Goal: Complete application form

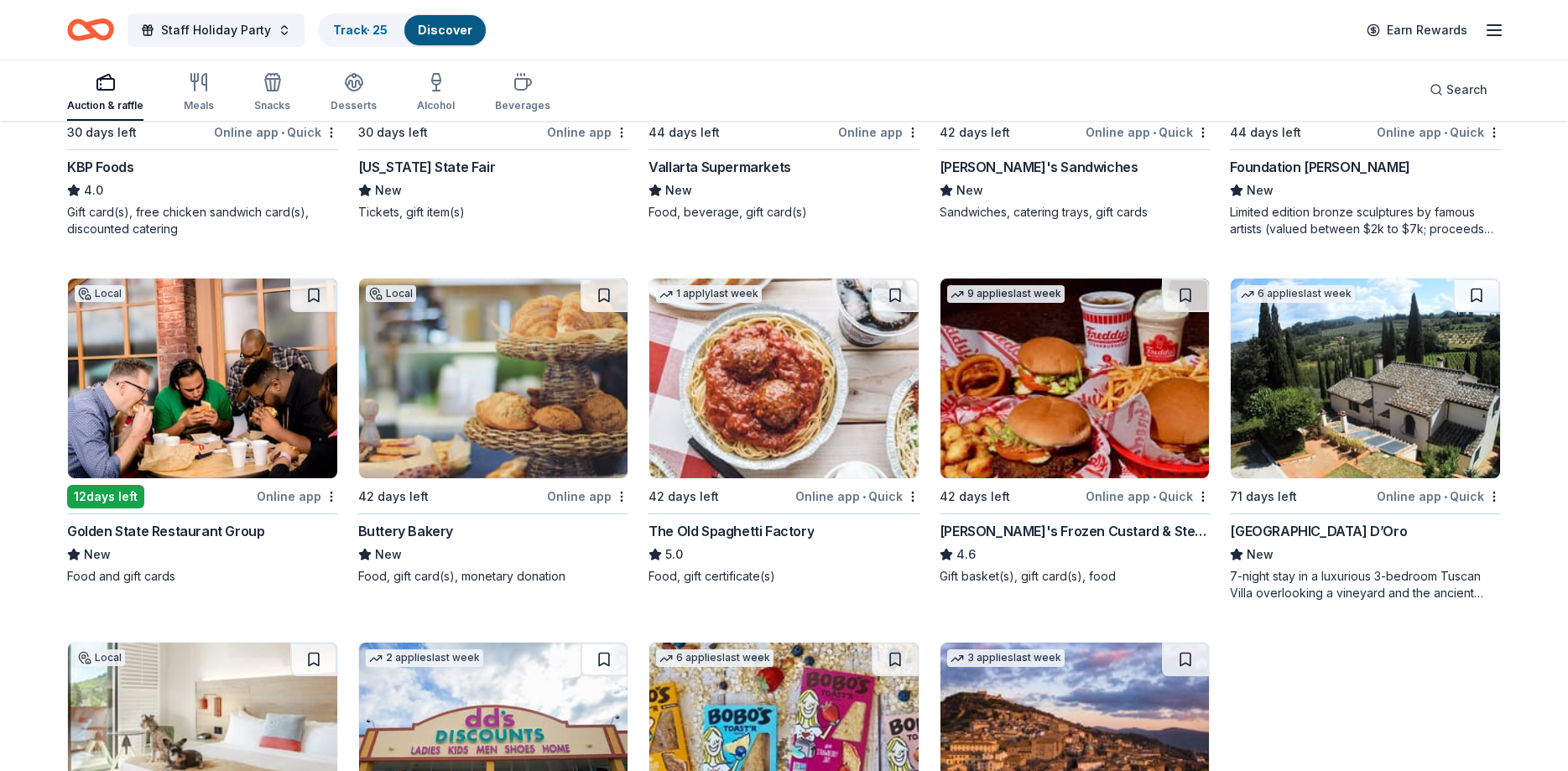
scroll to position [2209, 0]
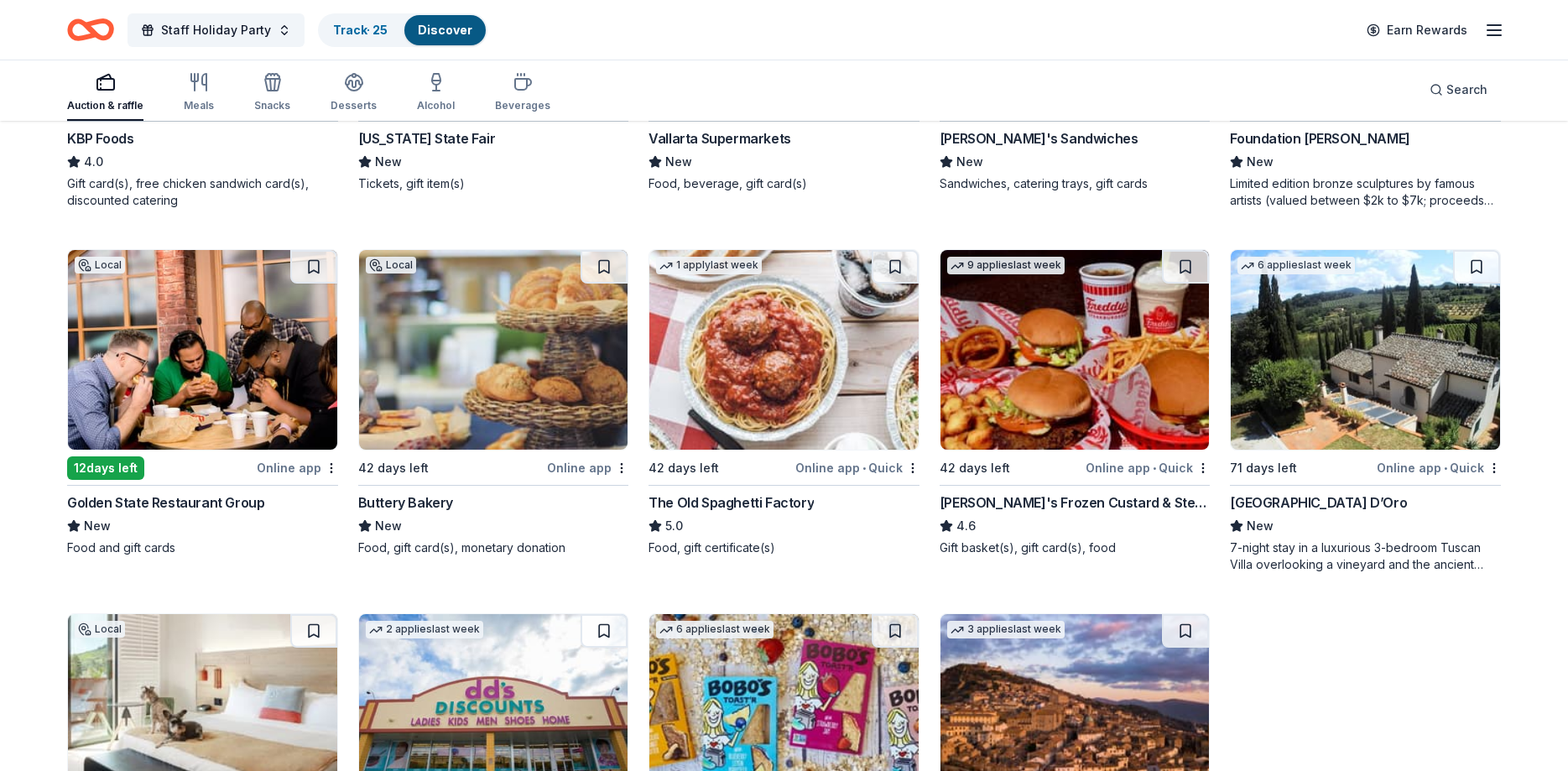
click at [151, 507] on div "Golden State Restaurant Group" at bounding box center [166, 502] width 197 height 20
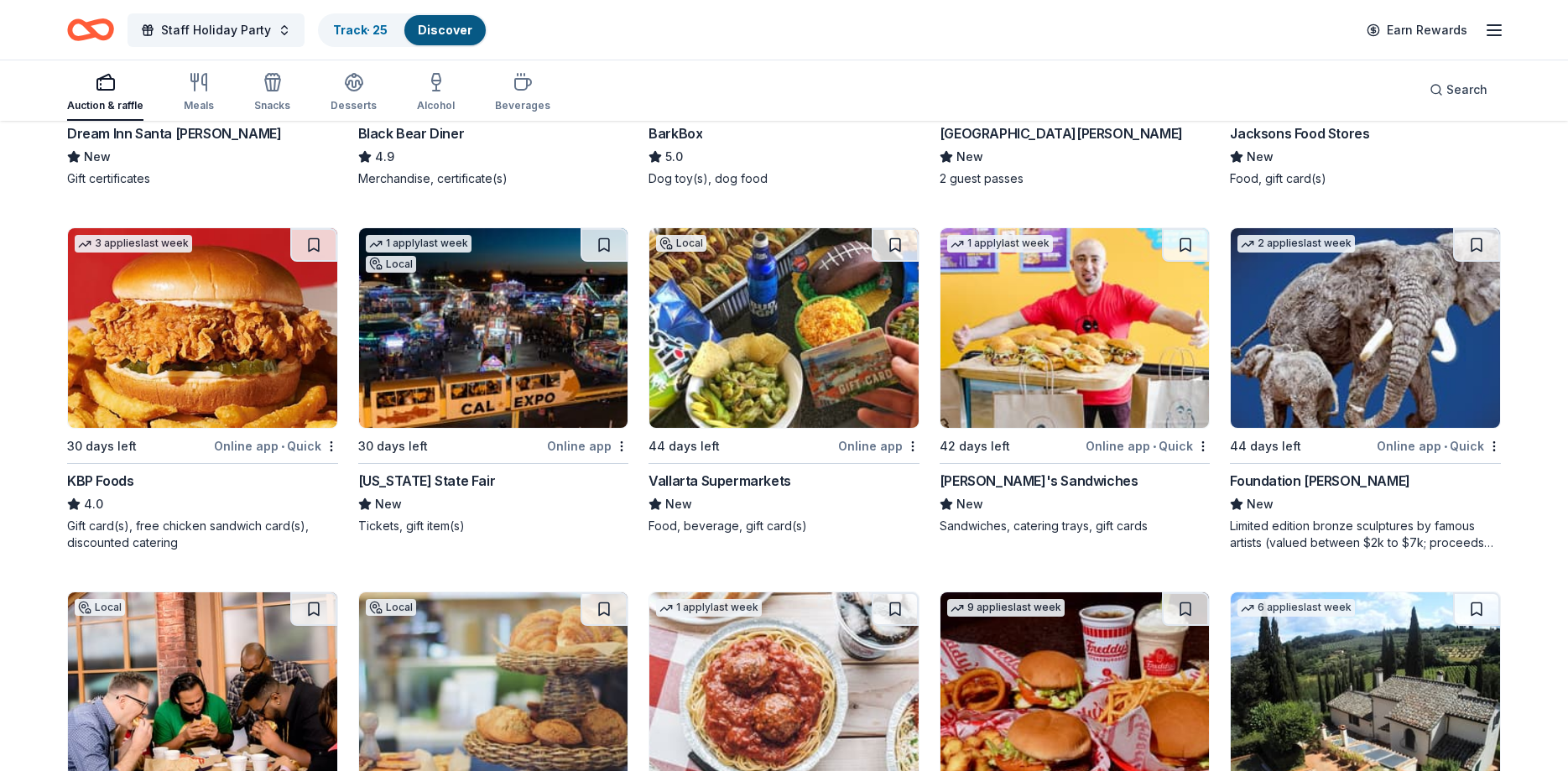
scroll to position [2466, 0]
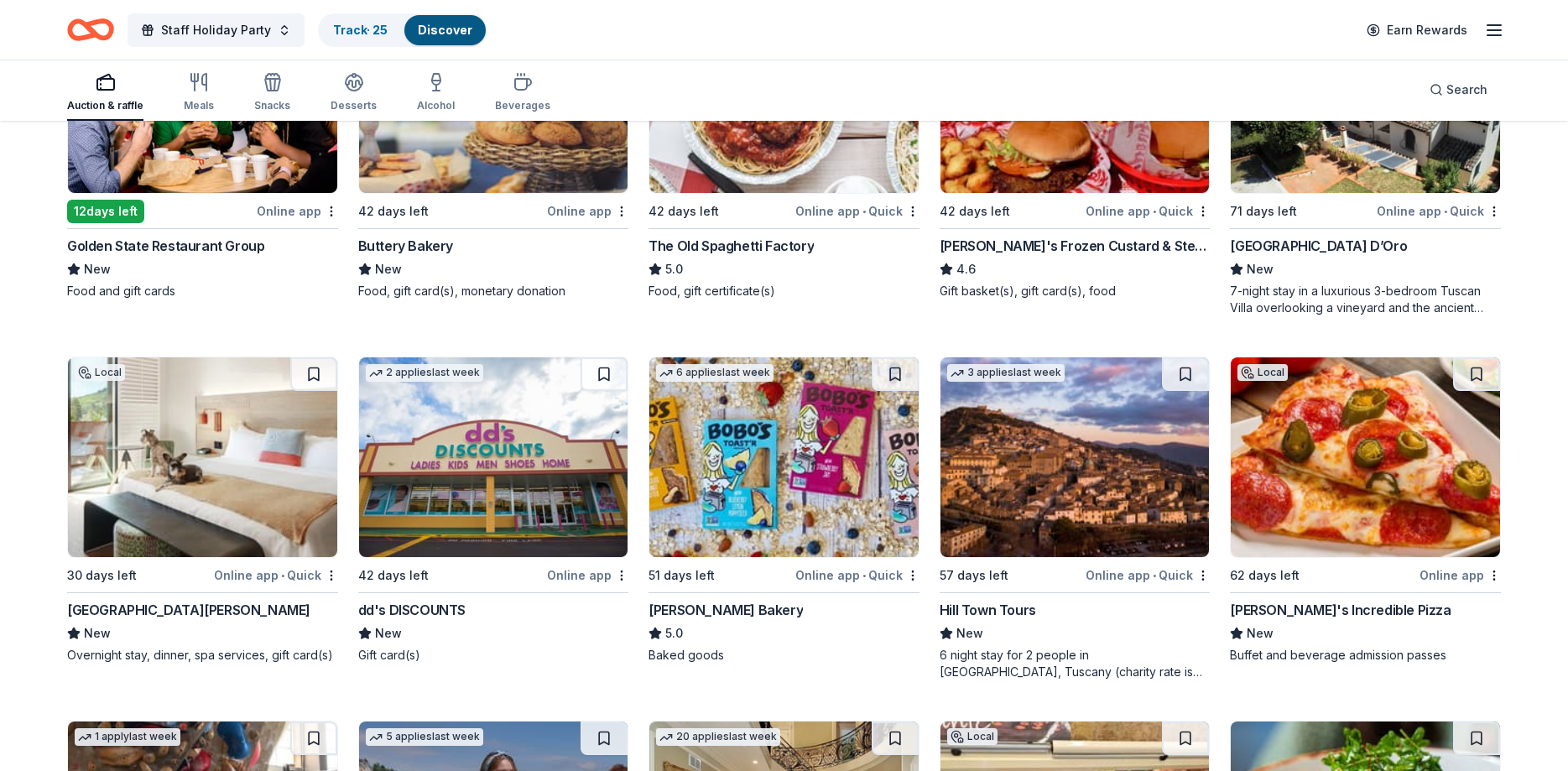
click at [127, 609] on div "Hotel San Luis Obispo" at bounding box center [189, 609] width 243 height 20
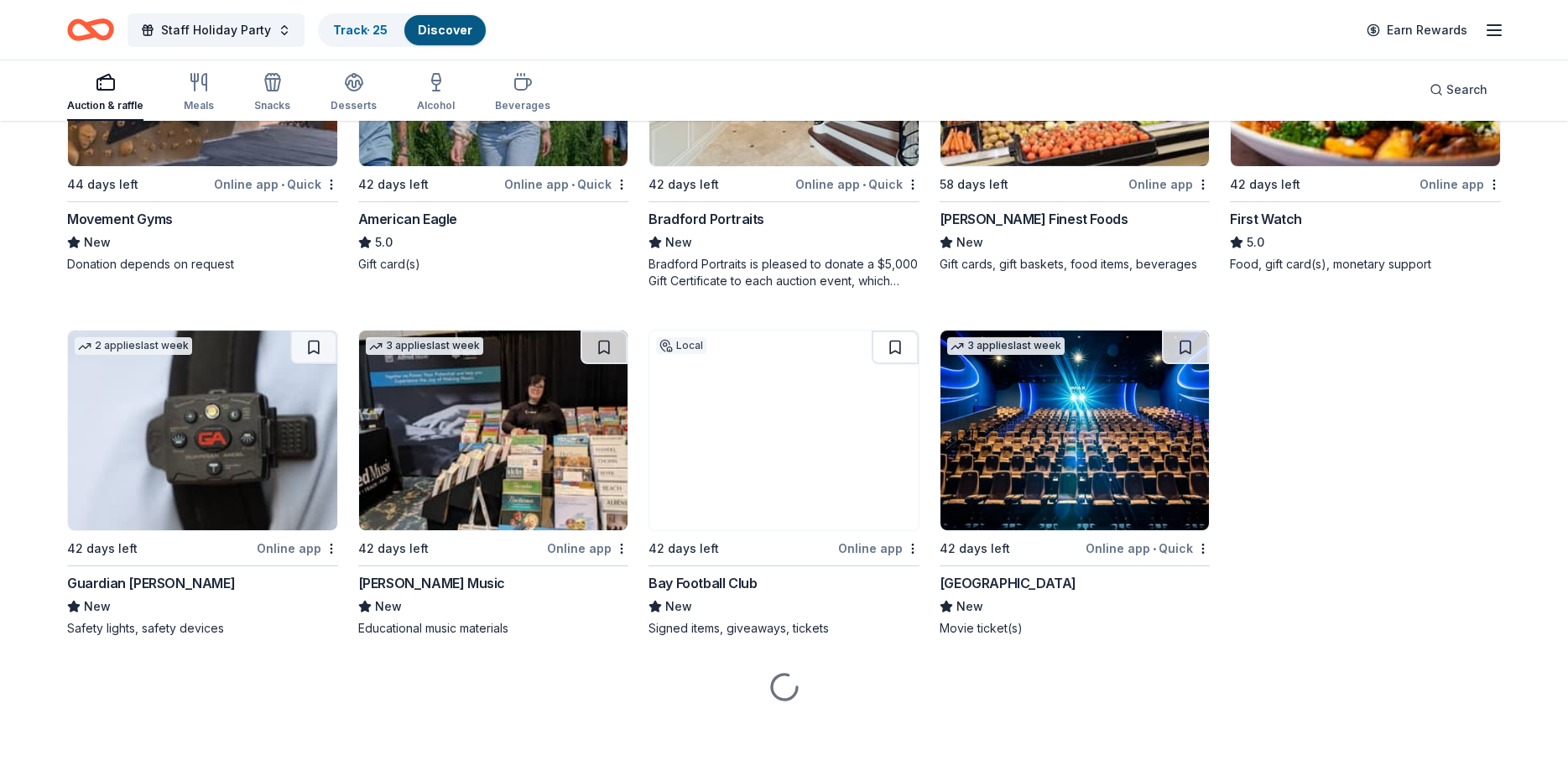
scroll to position [2964, 0]
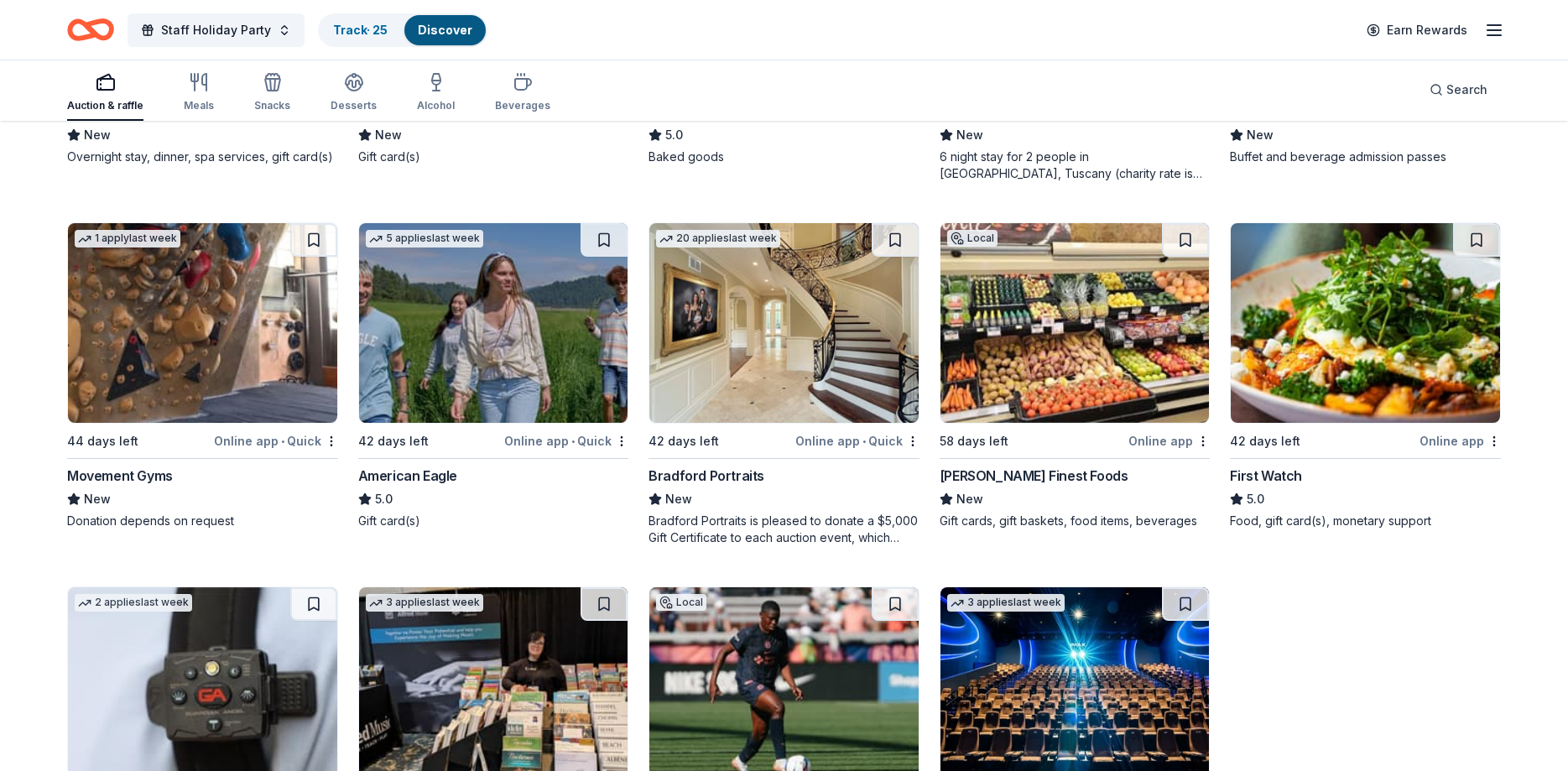
click at [392, 479] on div "American Eagle" at bounding box center [408, 476] width 99 height 20
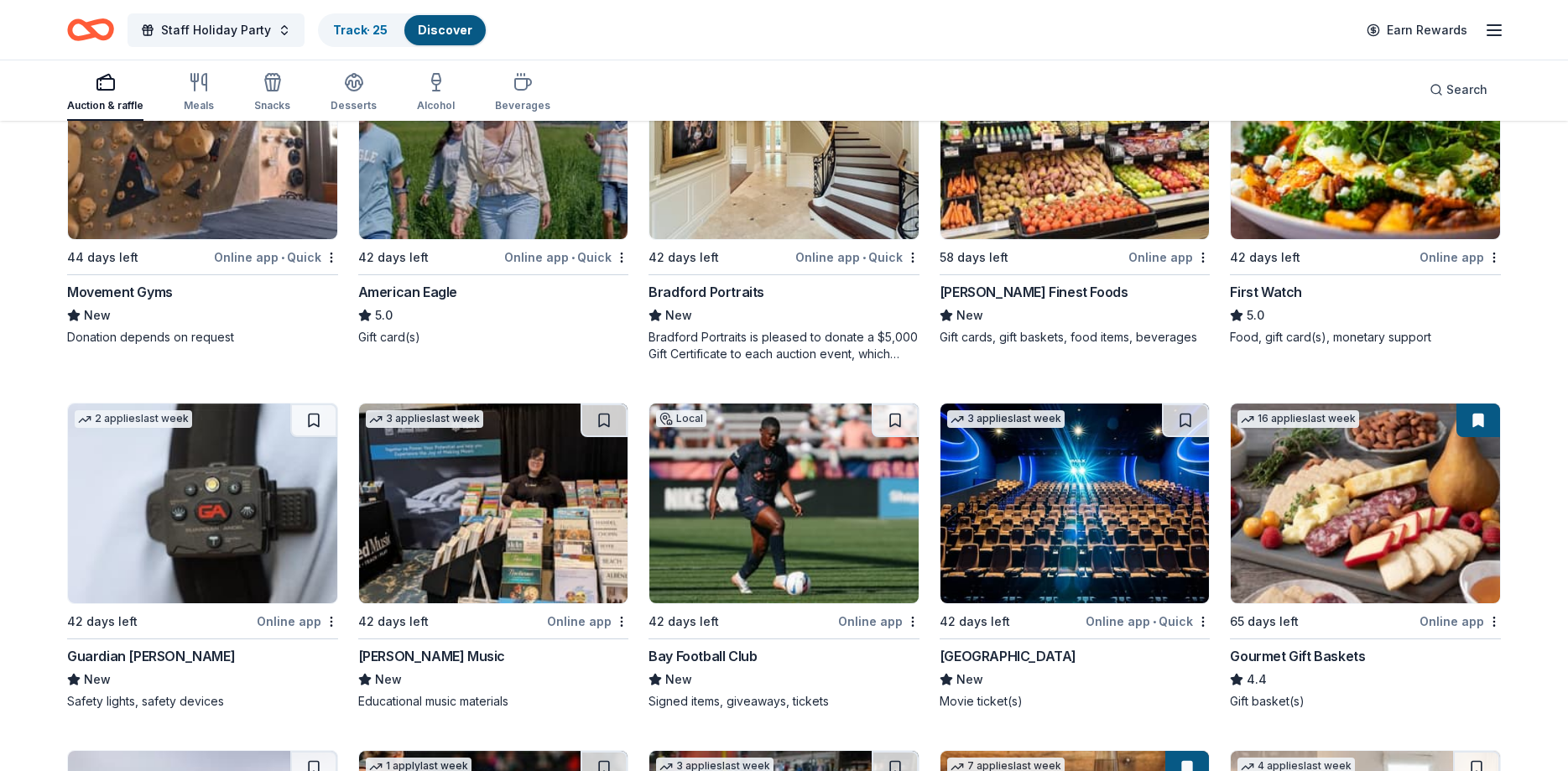
scroll to position [3221, 0]
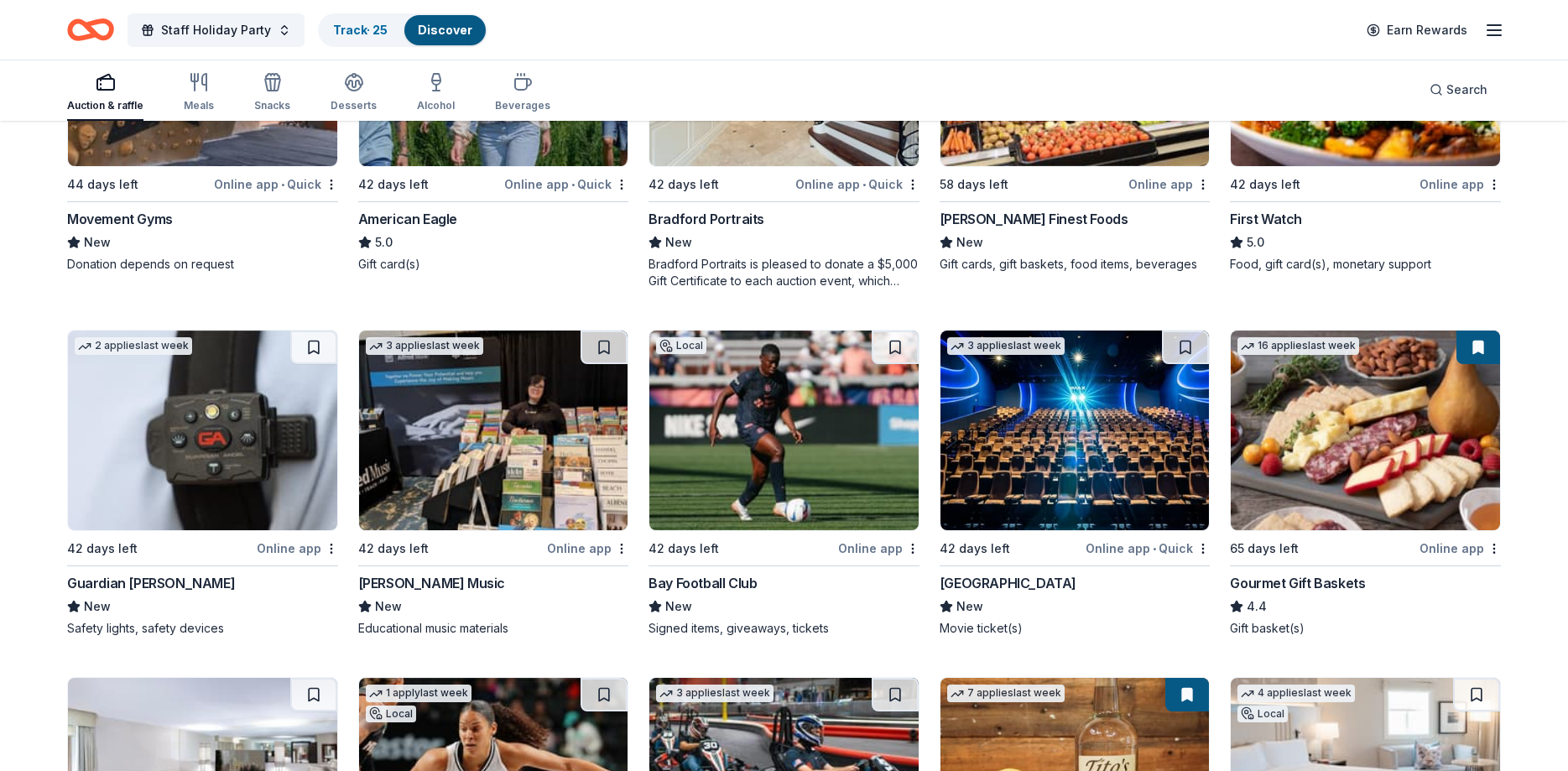
click at [984, 576] on div "Cinépolis" at bounding box center [1008, 582] width 136 height 20
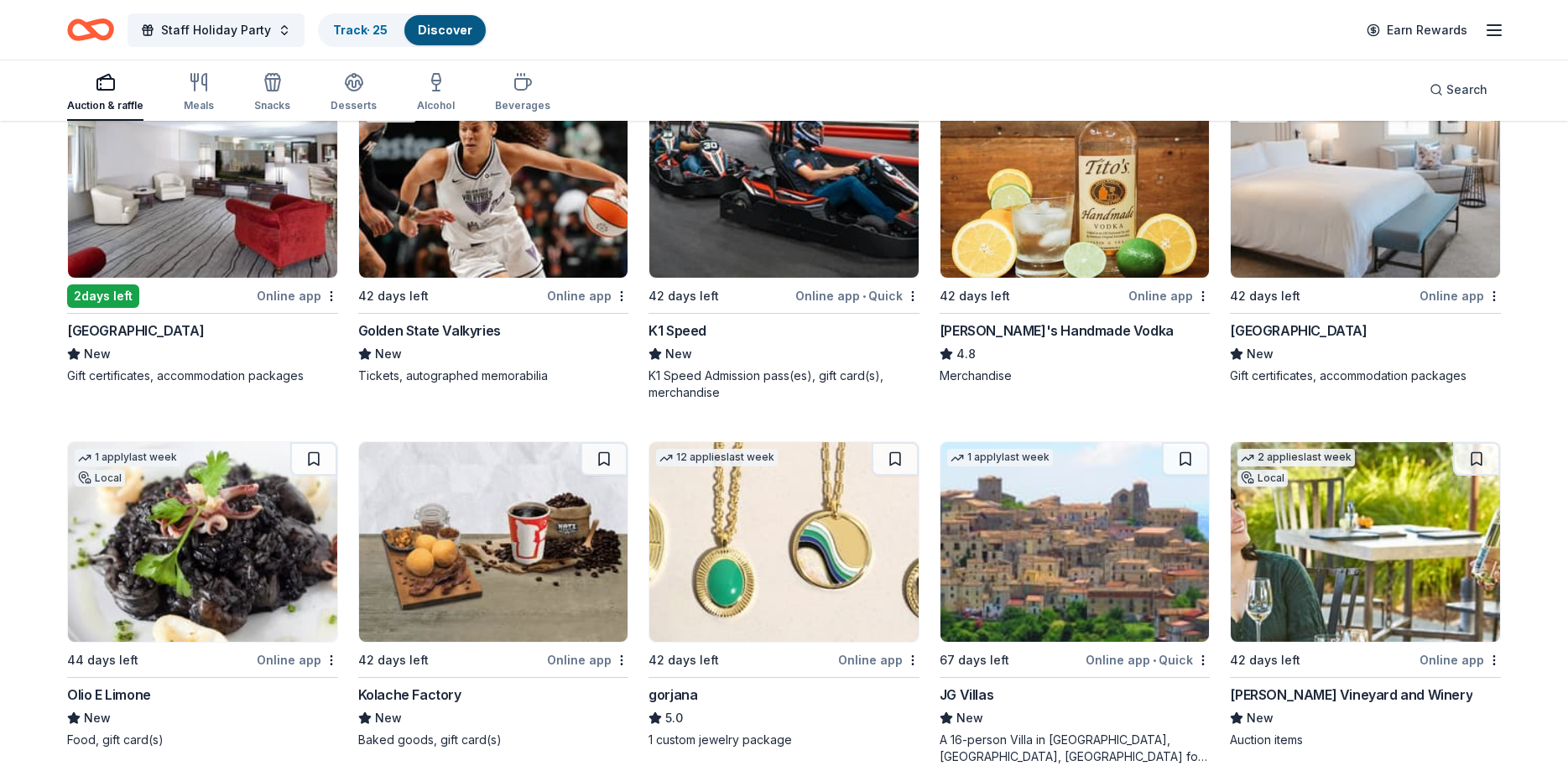
scroll to position [3735, 0]
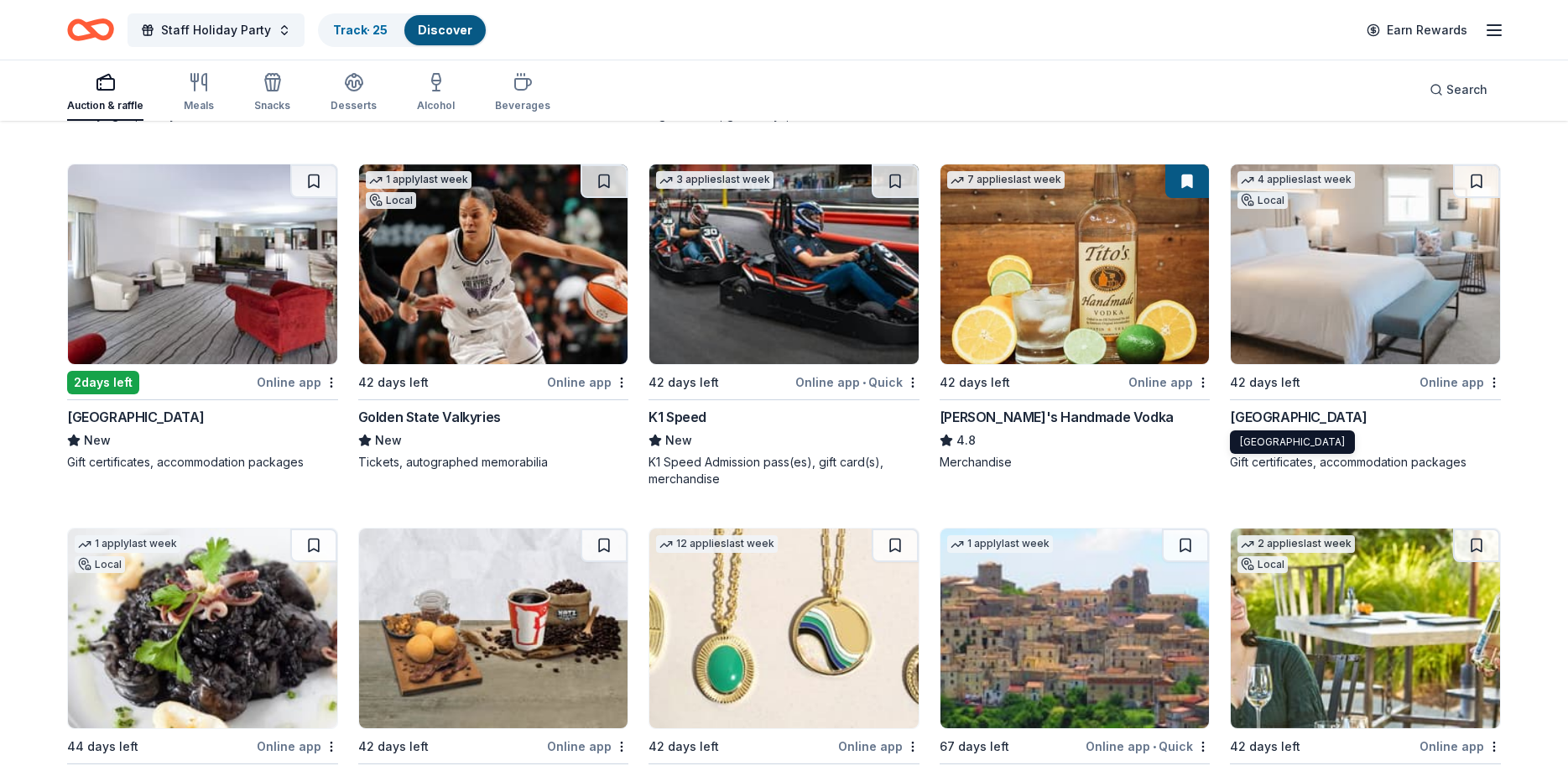
click at [1268, 408] on div "Waldorf Astoria Monarch Beach Resort & Club" at bounding box center [1299, 417] width 136 height 20
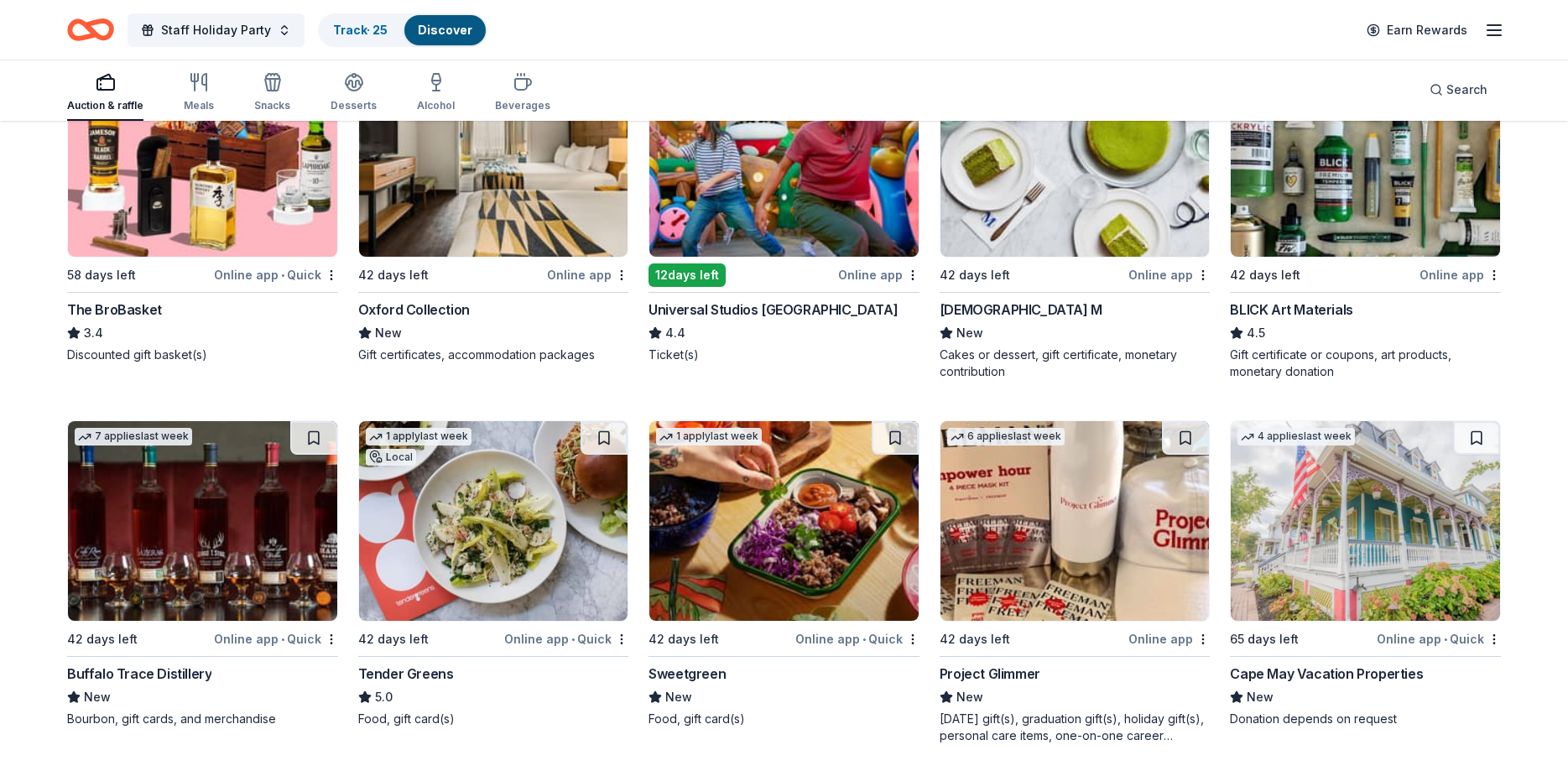
scroll to position [4746, 0]
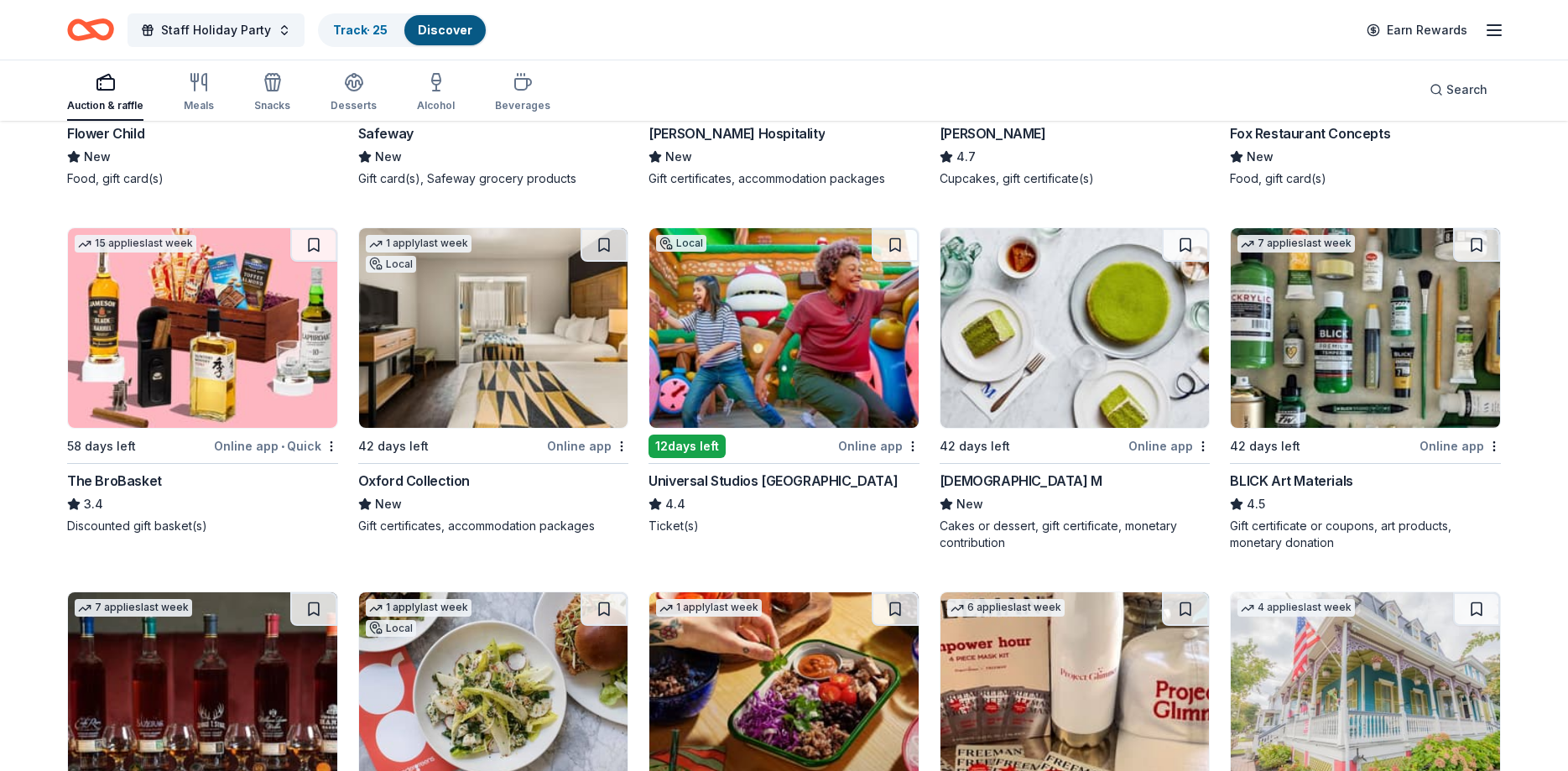
click at [766, 478] on div "Universal Studios Hollywood" at bounding box center [773, 481] width 249 height 20
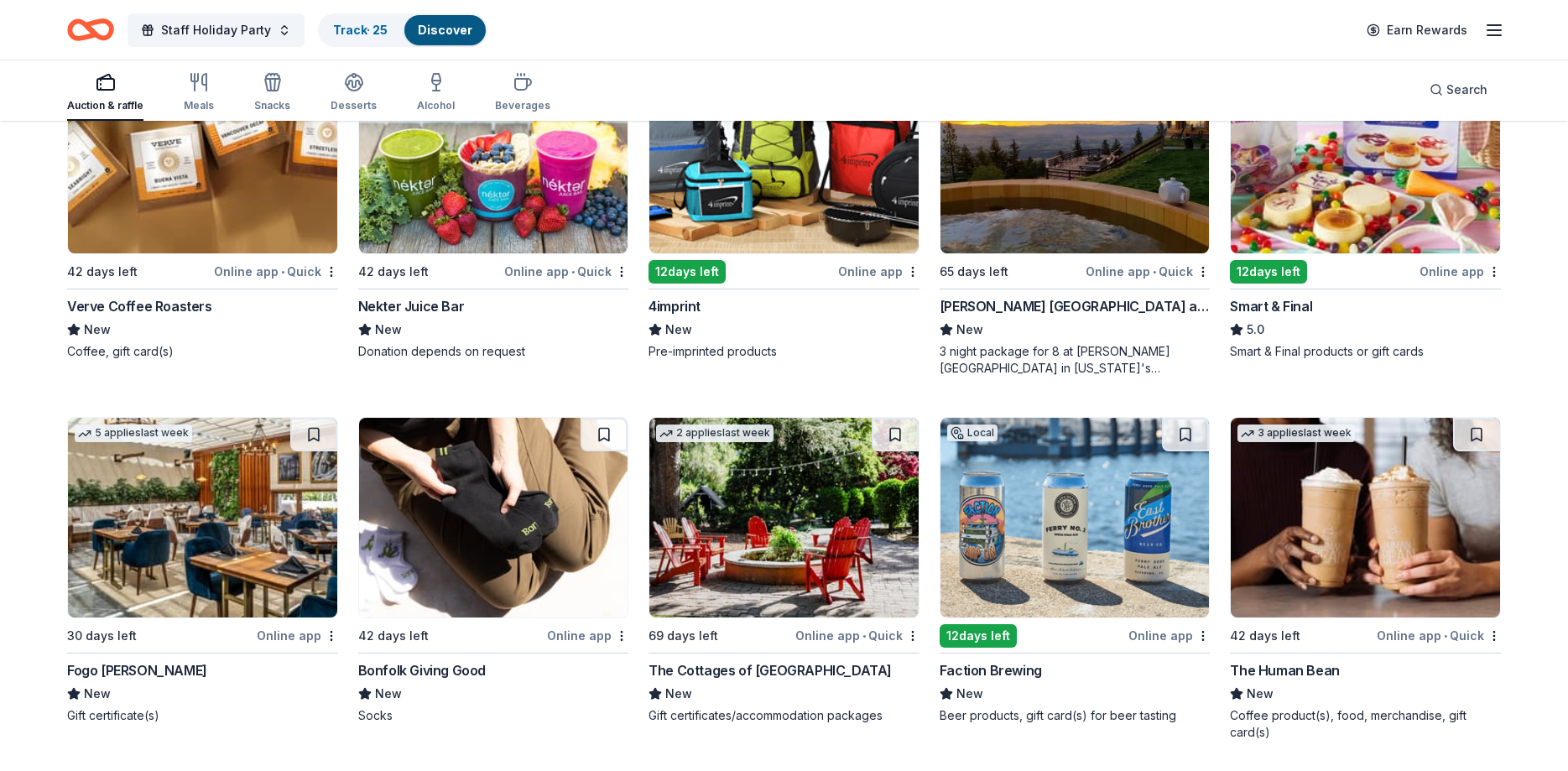
scroll to position [5815, 0]
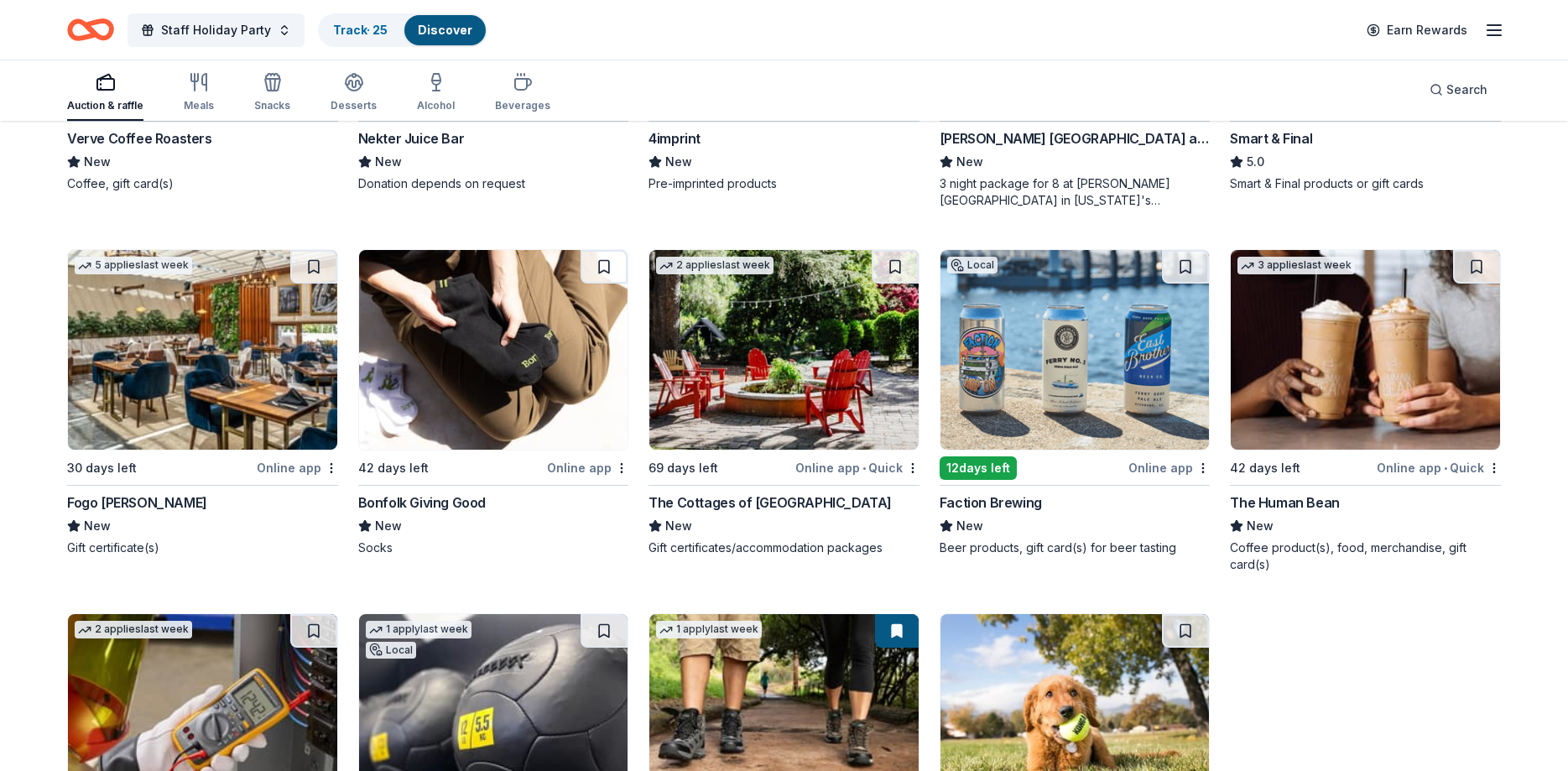
click at [760, 502] on div "The Cottages of Napa Valley" at bounding box center [770, 502] width 243 height 20
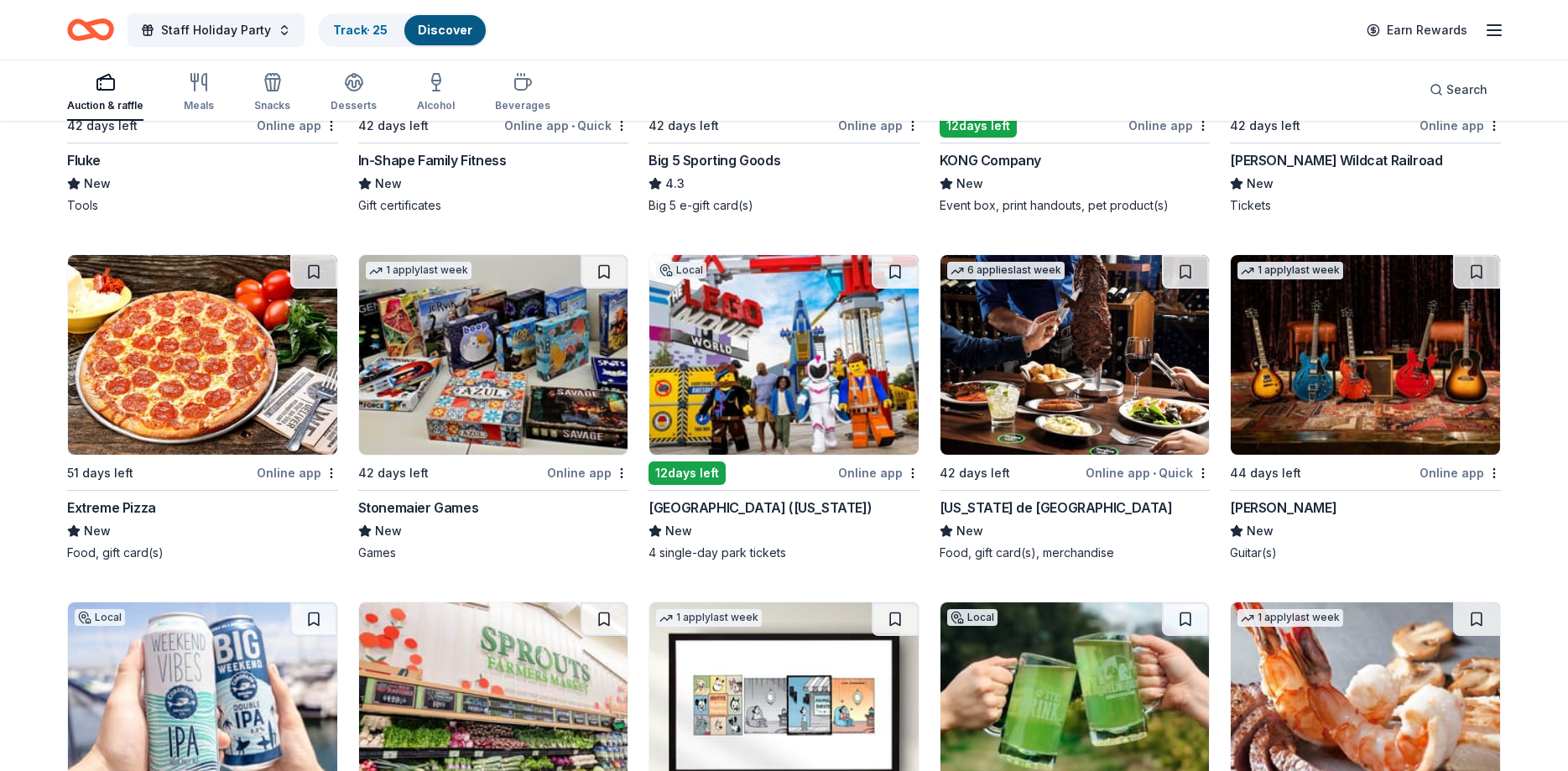
scroll to position [6366, 0]
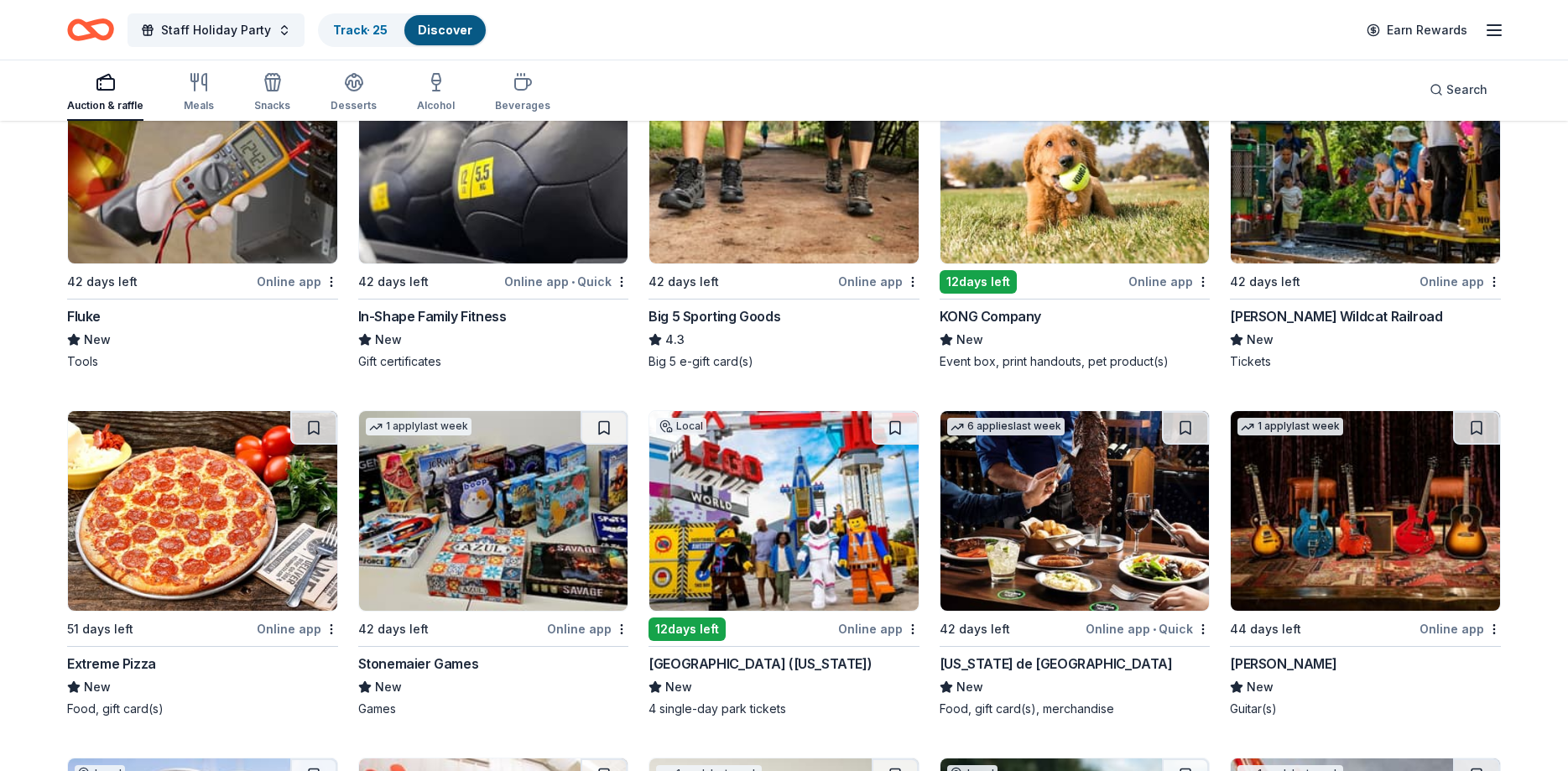
click at [685, 318] on div "Big 5 Sporting Goods" at bounding box center [714, 316] width 131 height 20
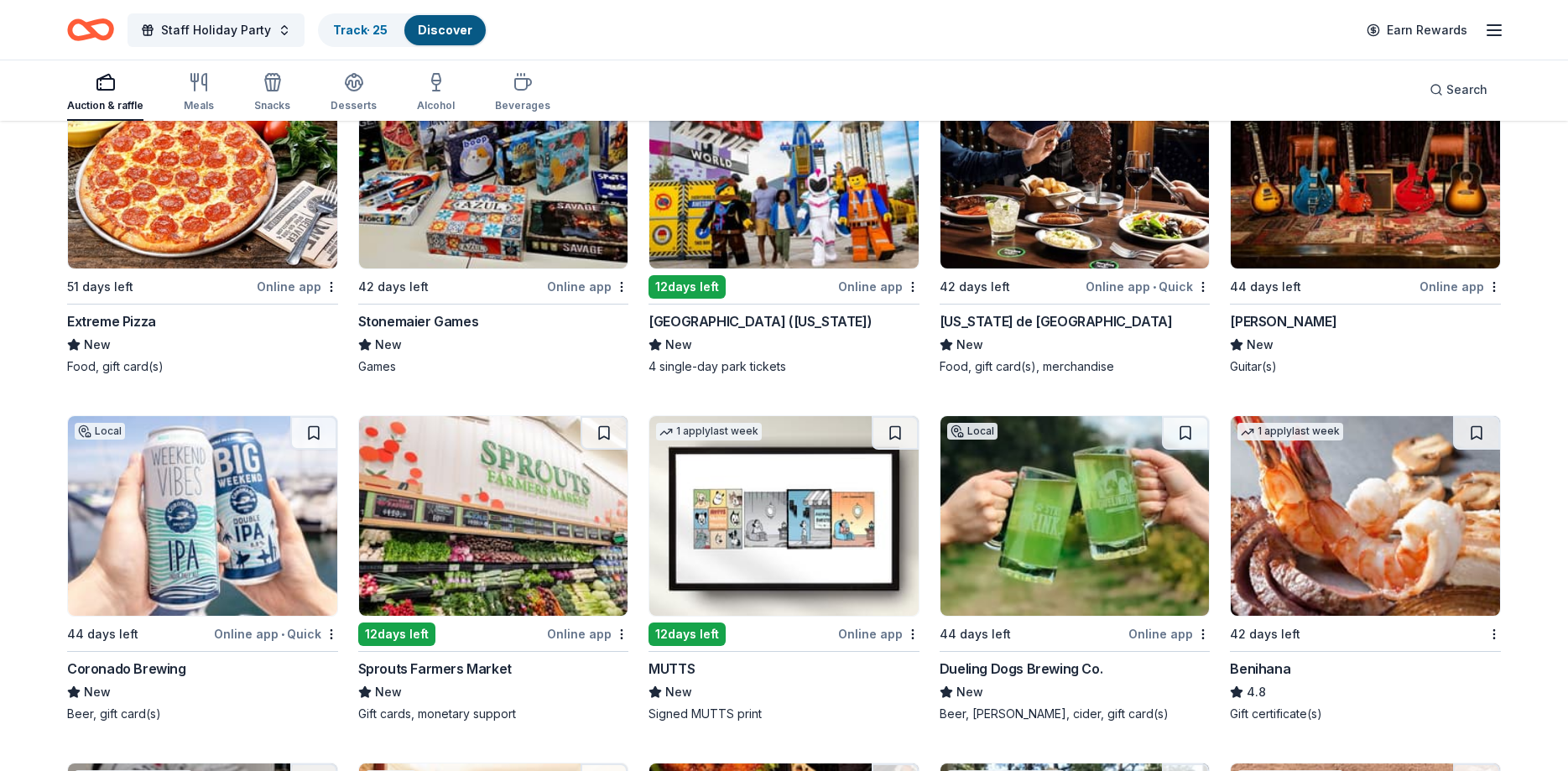
click at [744, 310] on div "Local 12 days left Online app LEGOLAND Resort (California) New 4 single-day par…" at bounding box center [784, 221] width 271 height 307
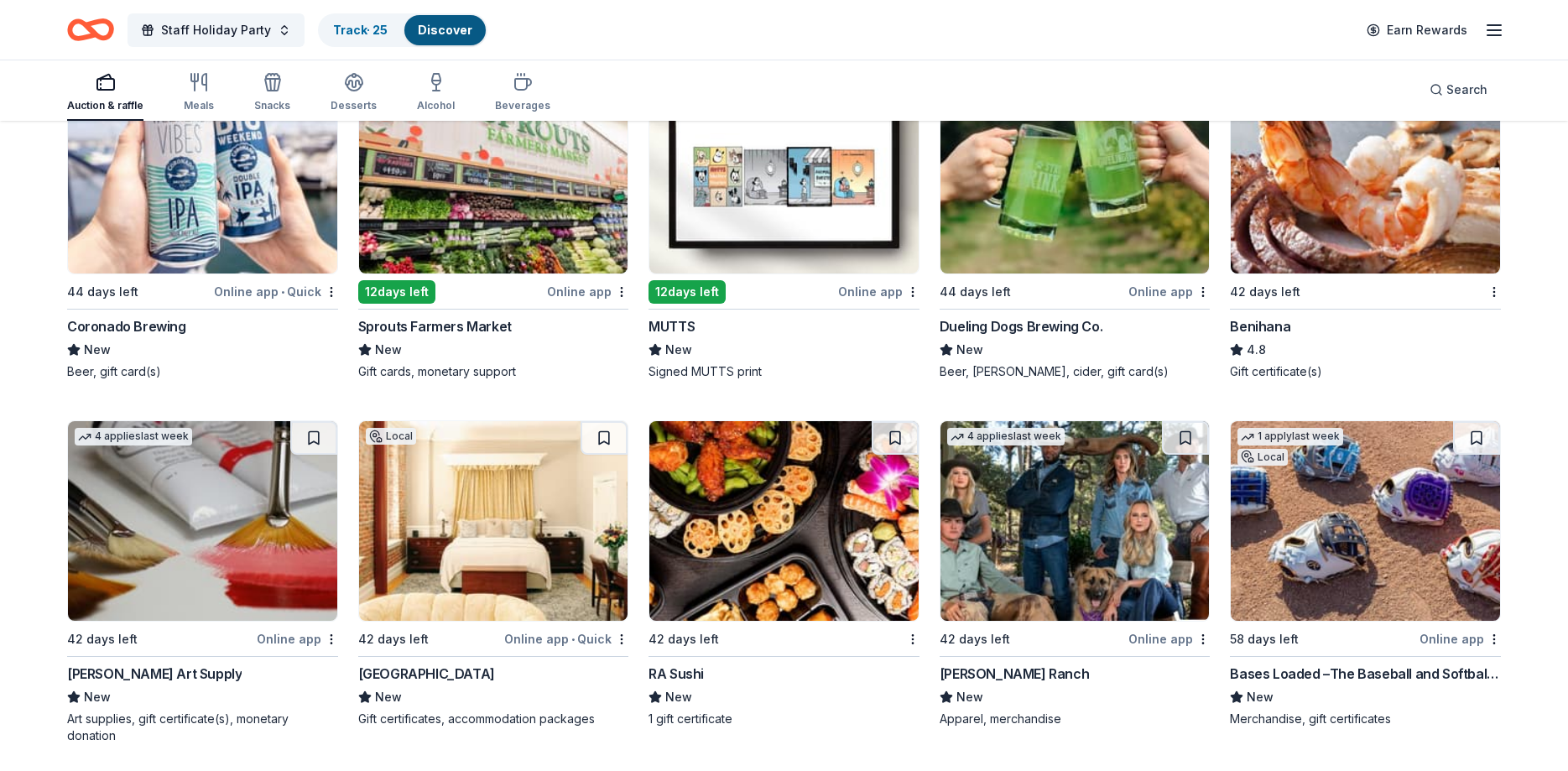
scroll to position [7307, 0]
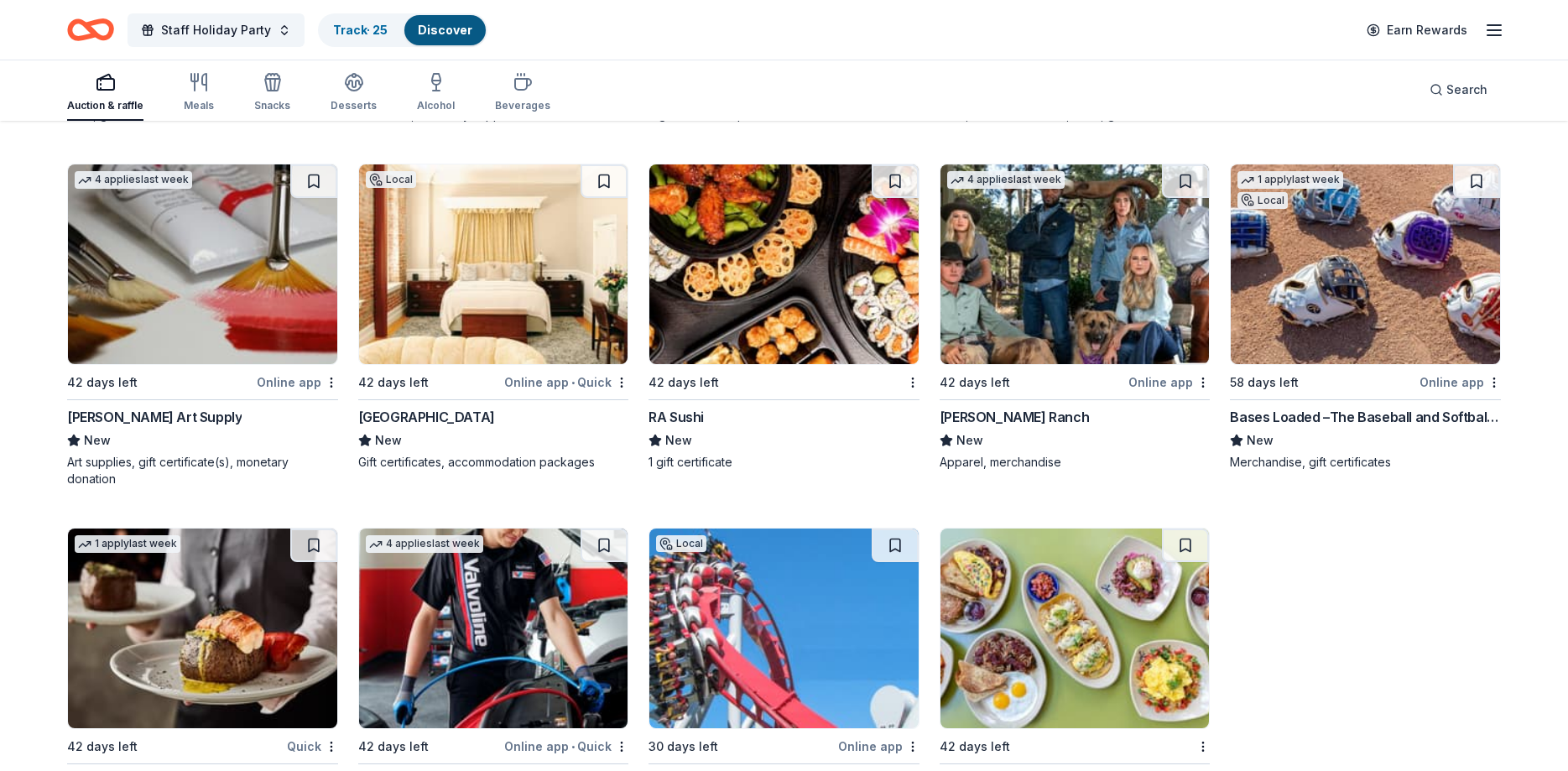
click at [429, 298] on img at bounding box center [493, 263] width 269 height 199
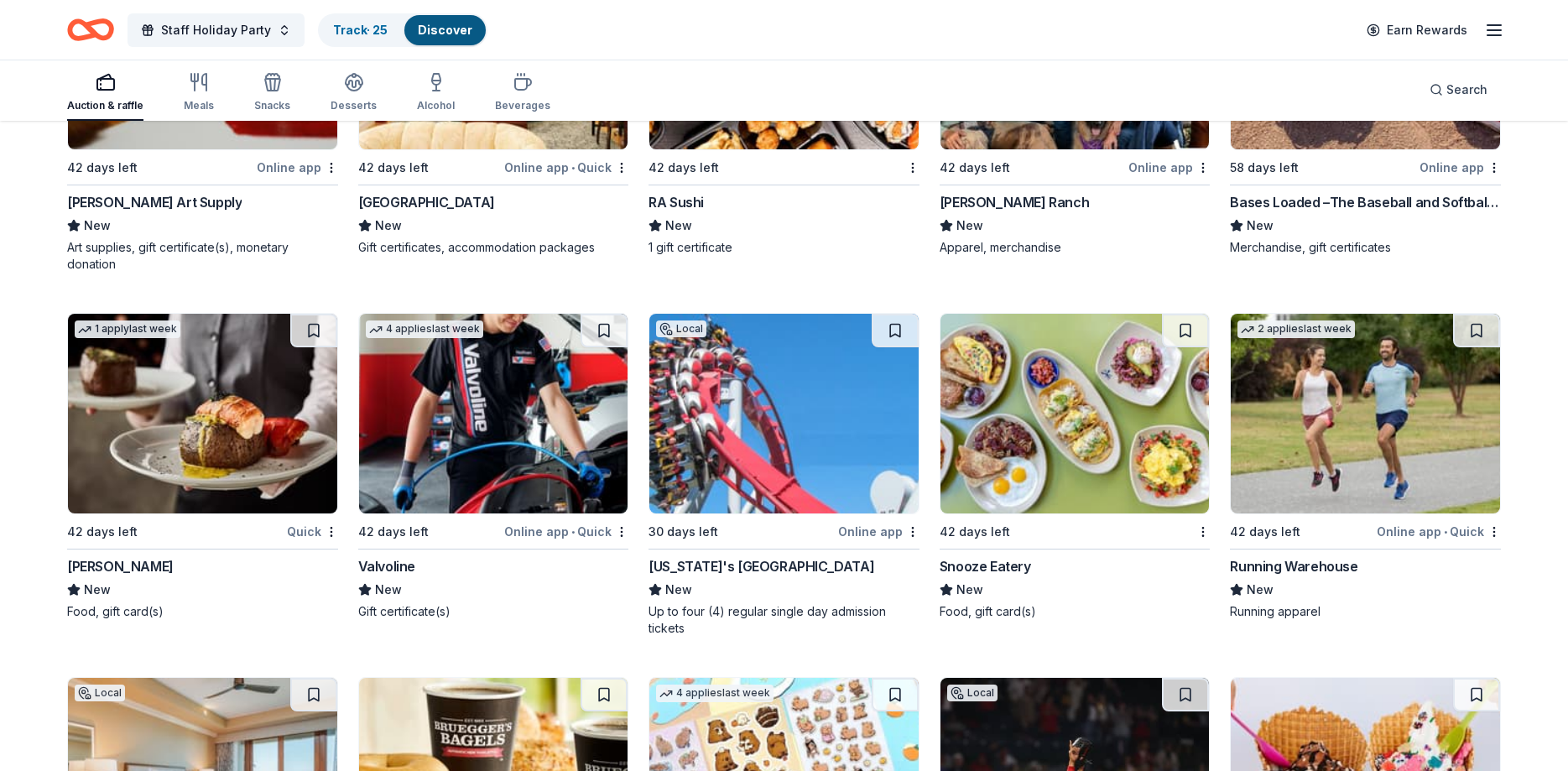
click at [686, 421] on img at bounding box center [784, 413] width 269 height 199
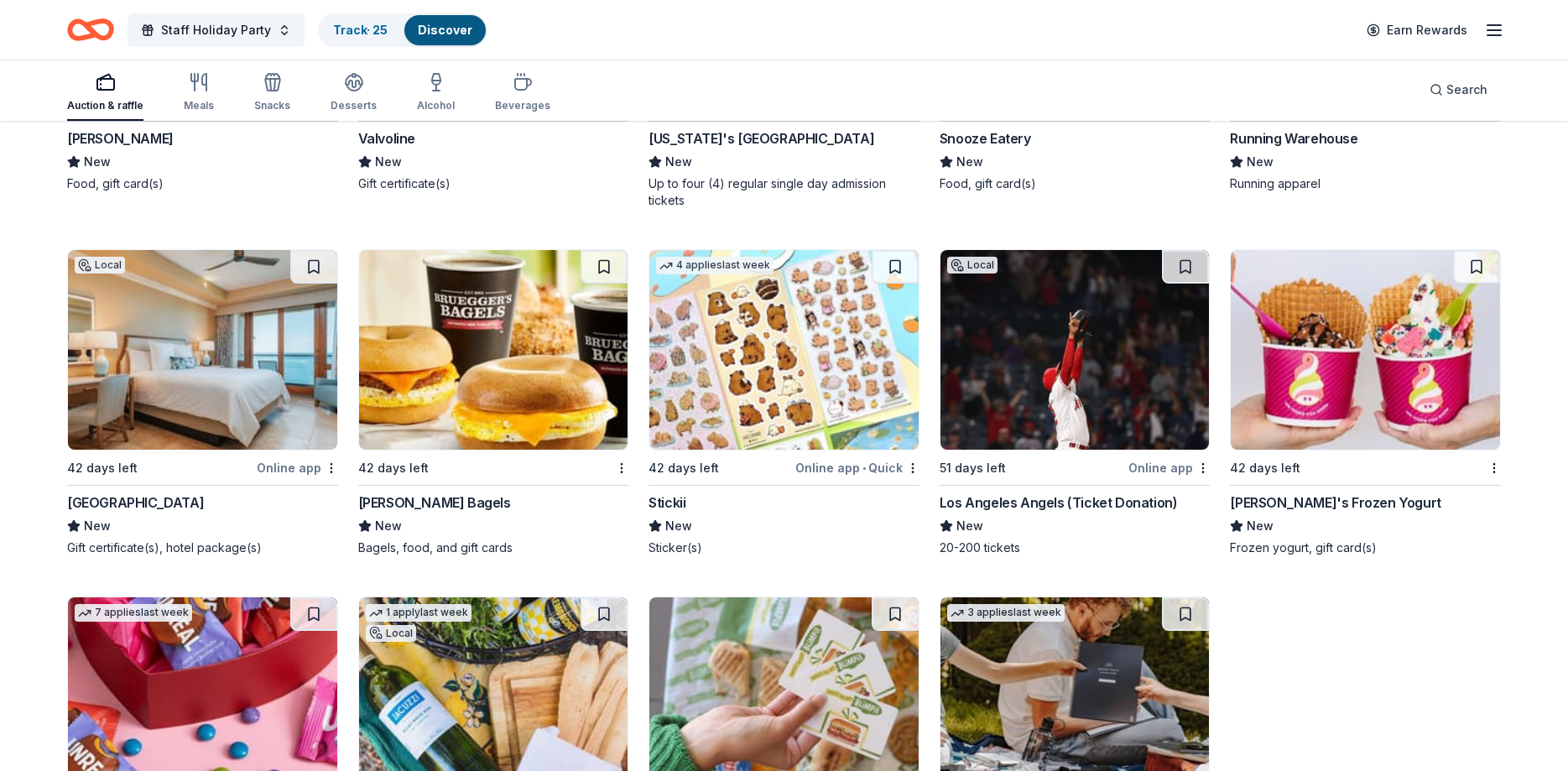
scroll to position [8233, 0]
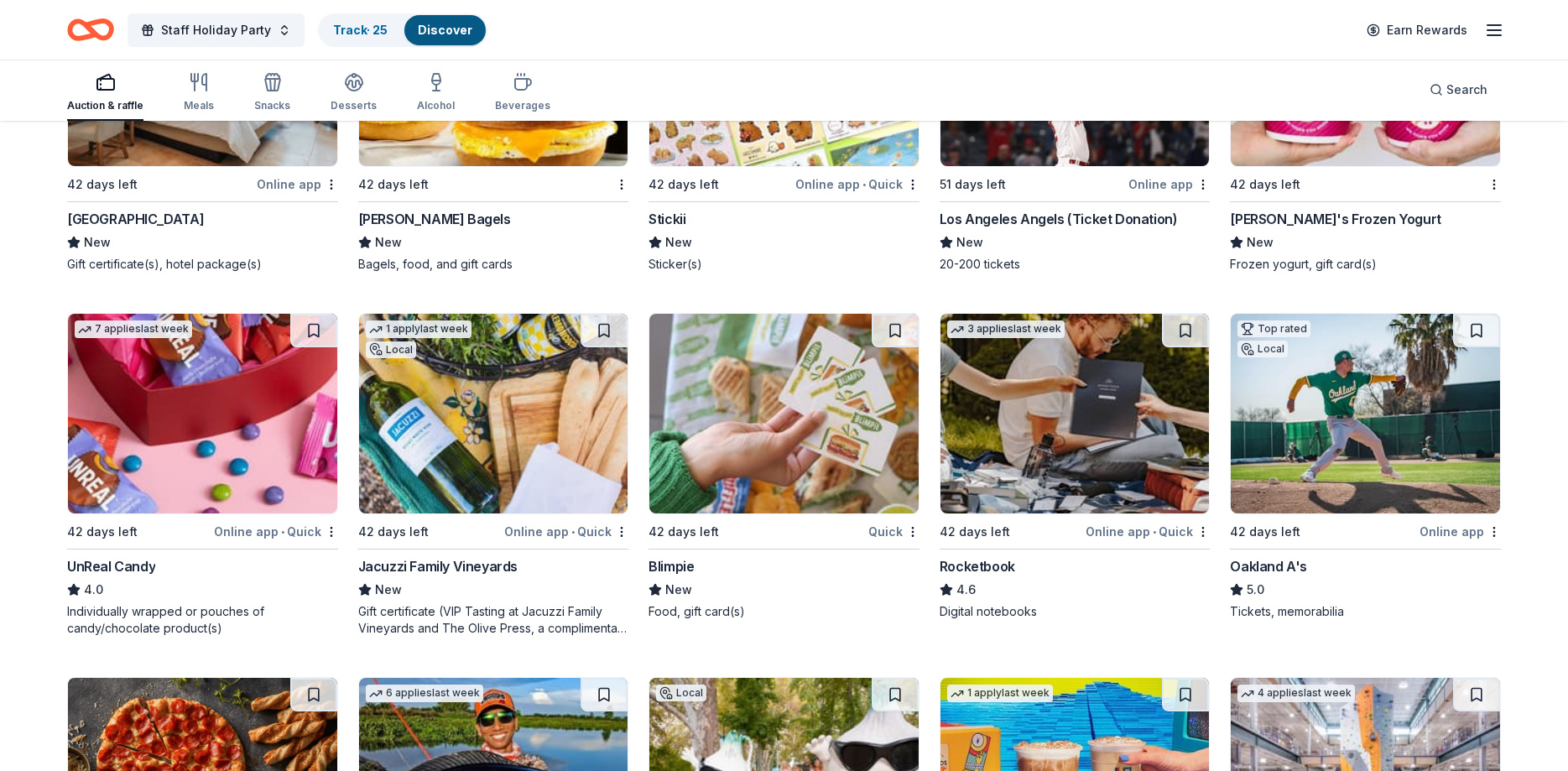
click at [174, 144] on img at bounding box center [203, 66] width 269 height 199
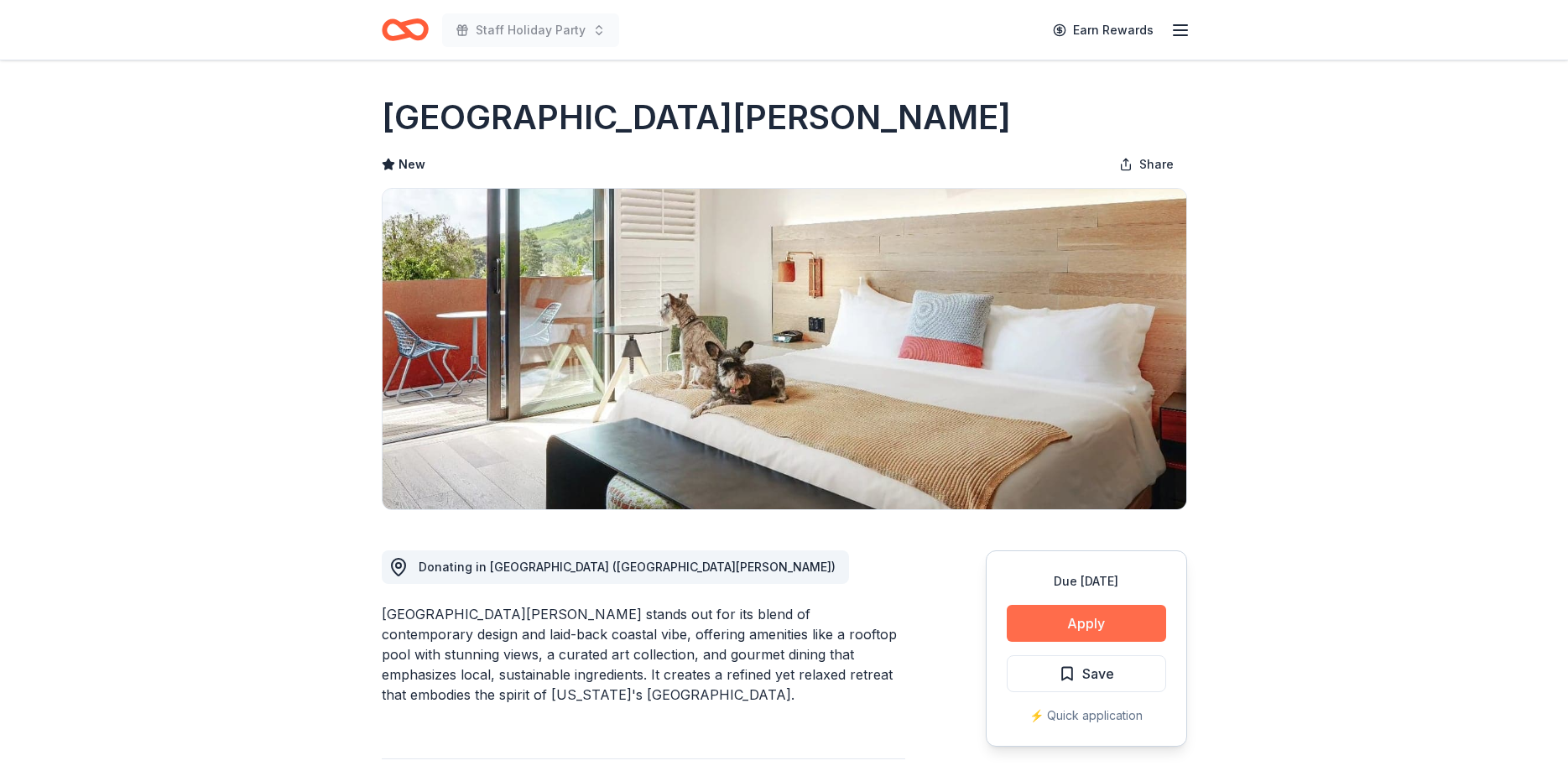
click at [1075, 629] on button "Apply" at bounding box center [1086, 623] width 159 height 37
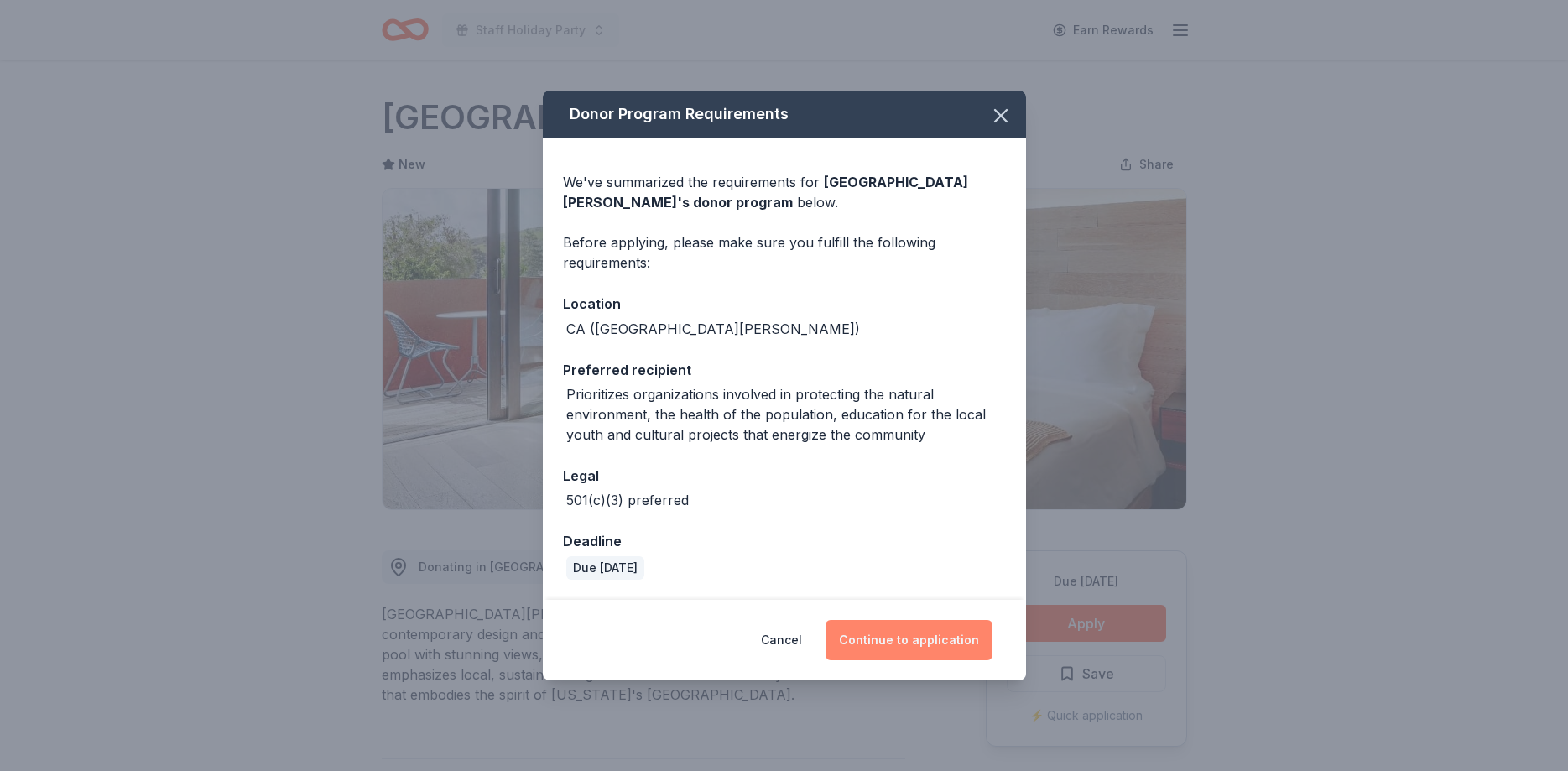
click at [922, 651] on button "Continue to application" at bounding box center [909, 640] width 167 height 40
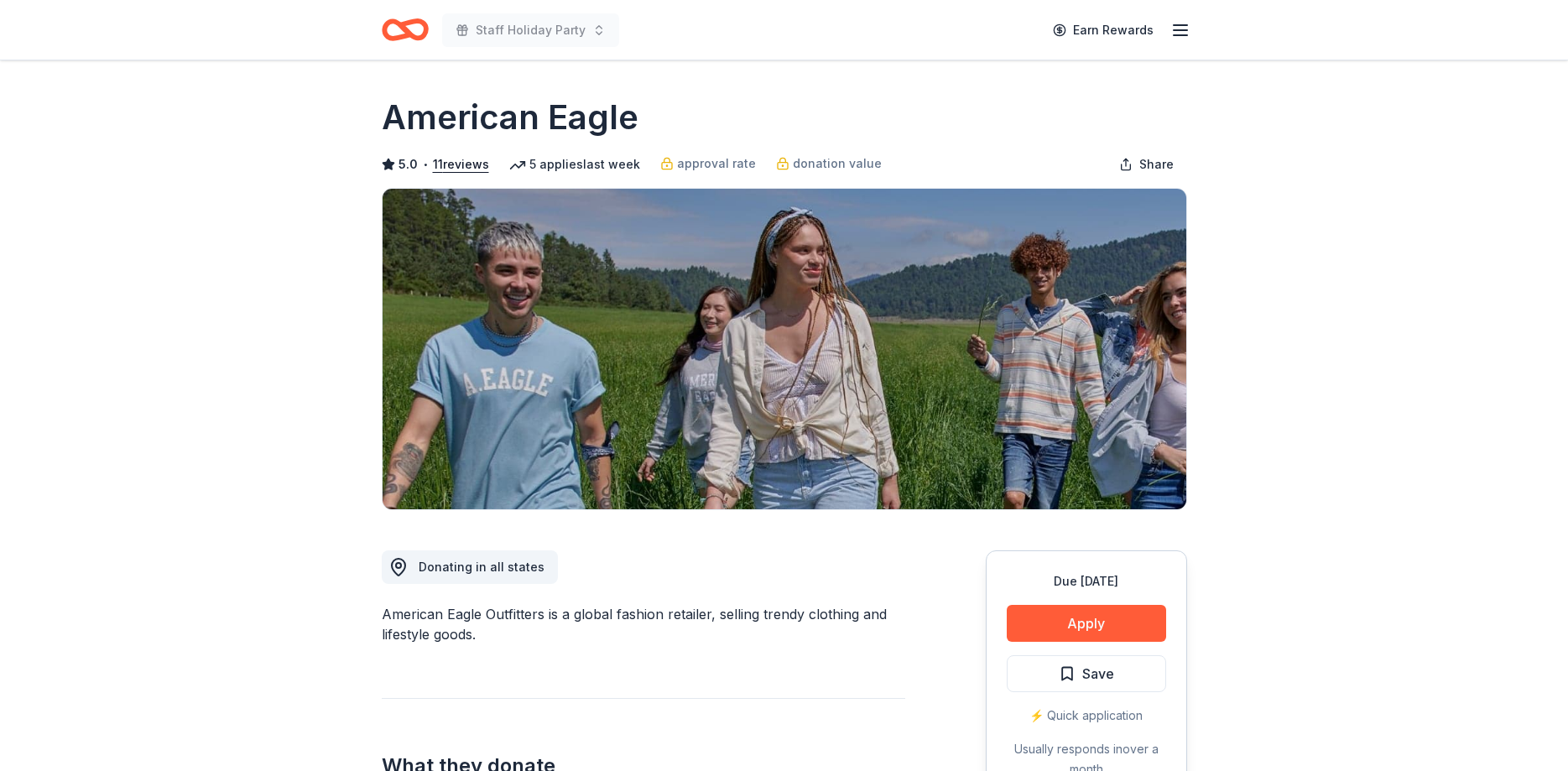
scroll to position [342, 0]
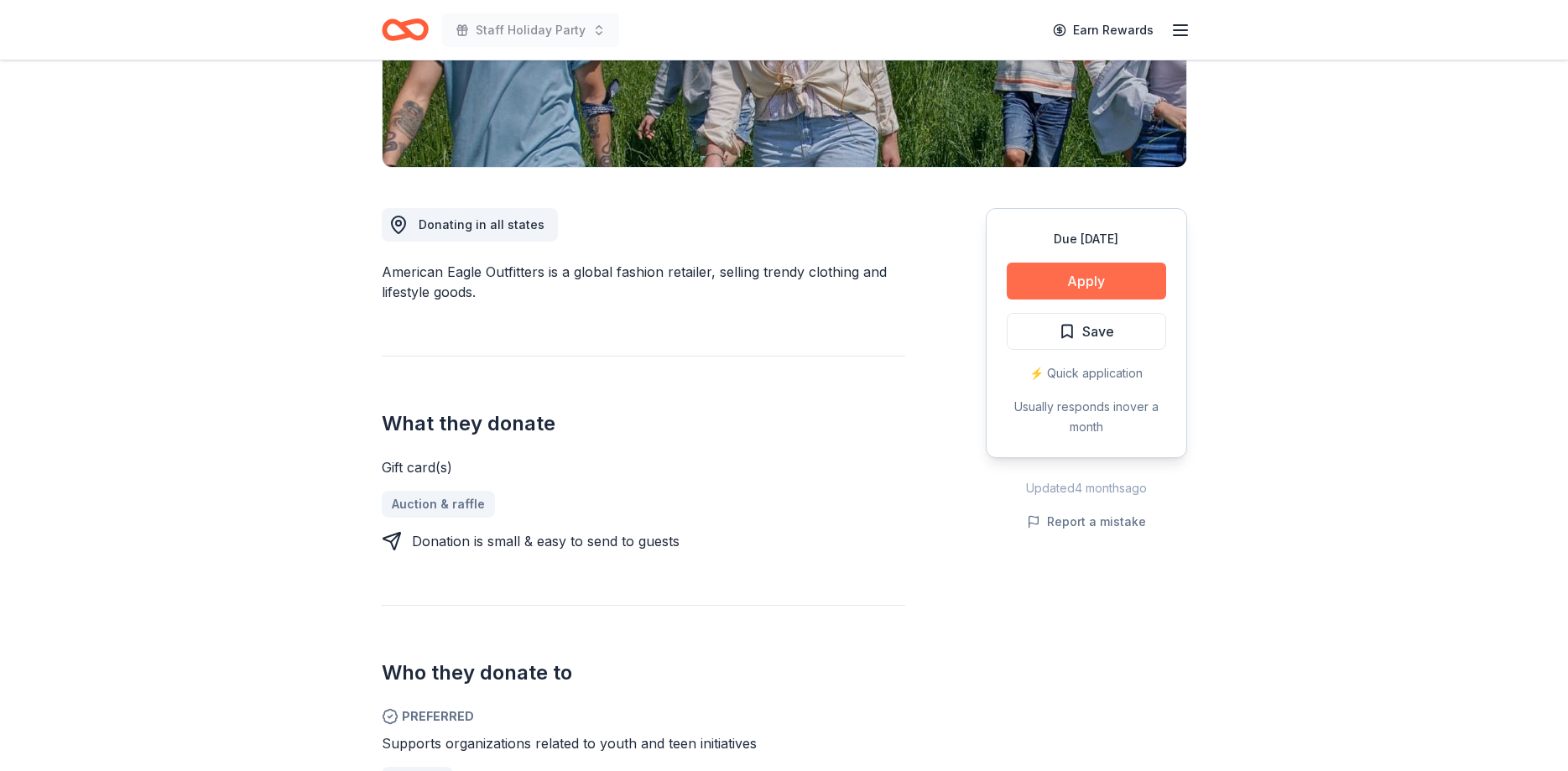
click at [1079, 281] on button "Apply" at bounding box center [1086, 281] width 159 height 37
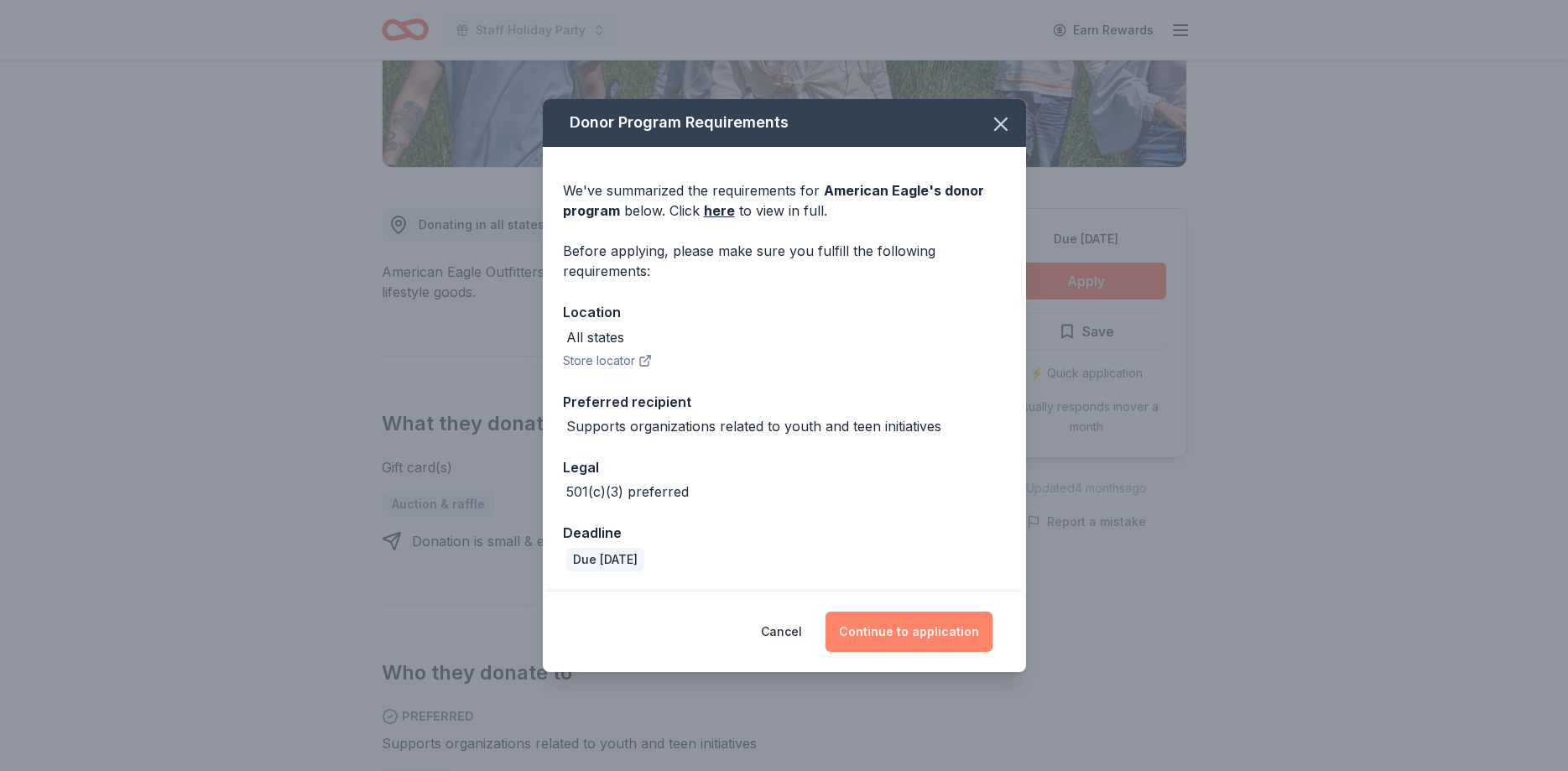
click at [888, 627] on button "Continue to application" at bounding box center [909, 631] width 167 height 40
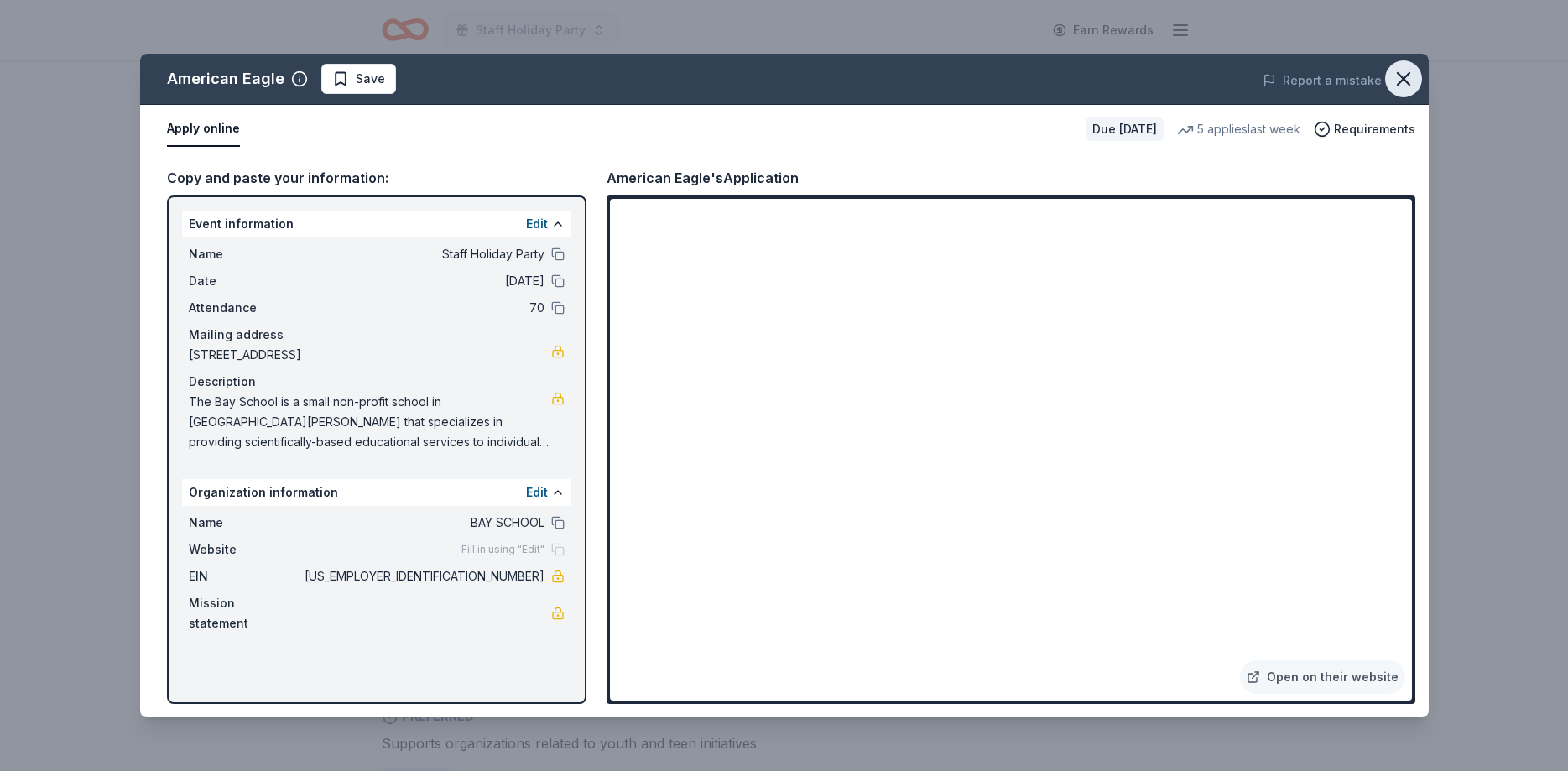
click at [1405, 75] on icon "button" at bounding box center [1404, 79] width 24 height 24
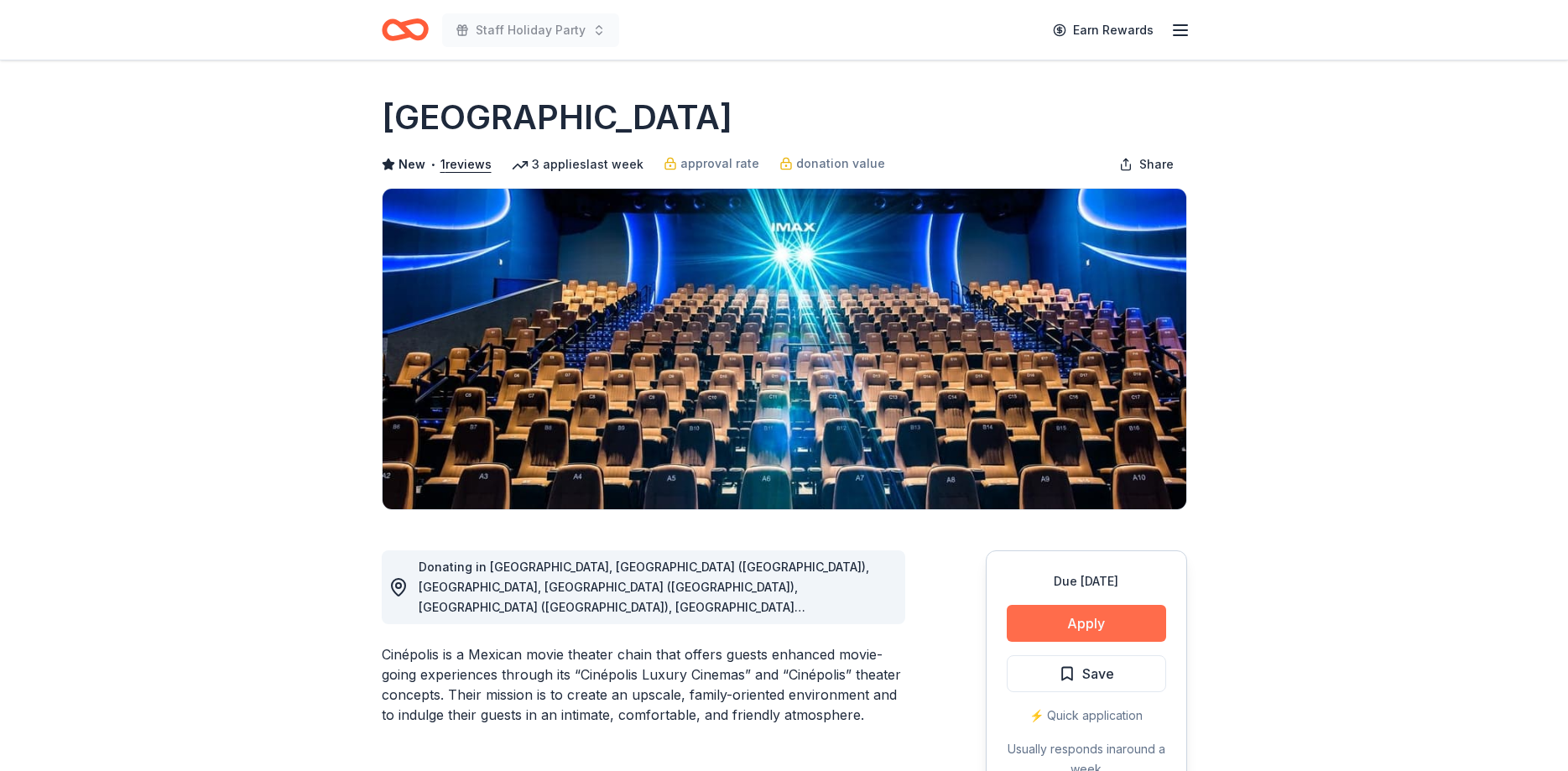
click at [1079, 614] on button "Apply" at bounding box center [1086, 623] width 159 height 37
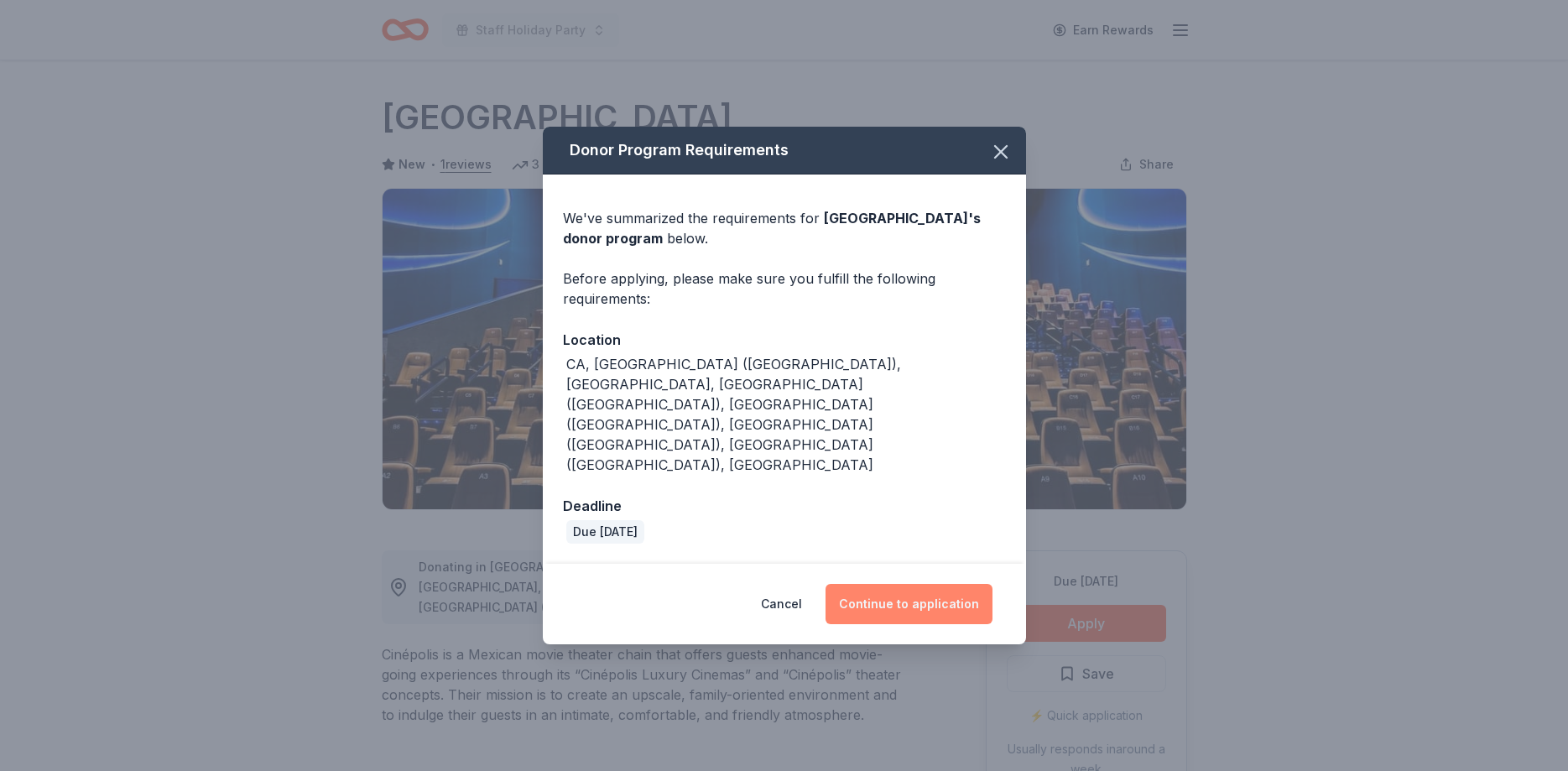
click at [958, 583] on button "Continue to application" at bounding box center [909, 604] width 167 height 40
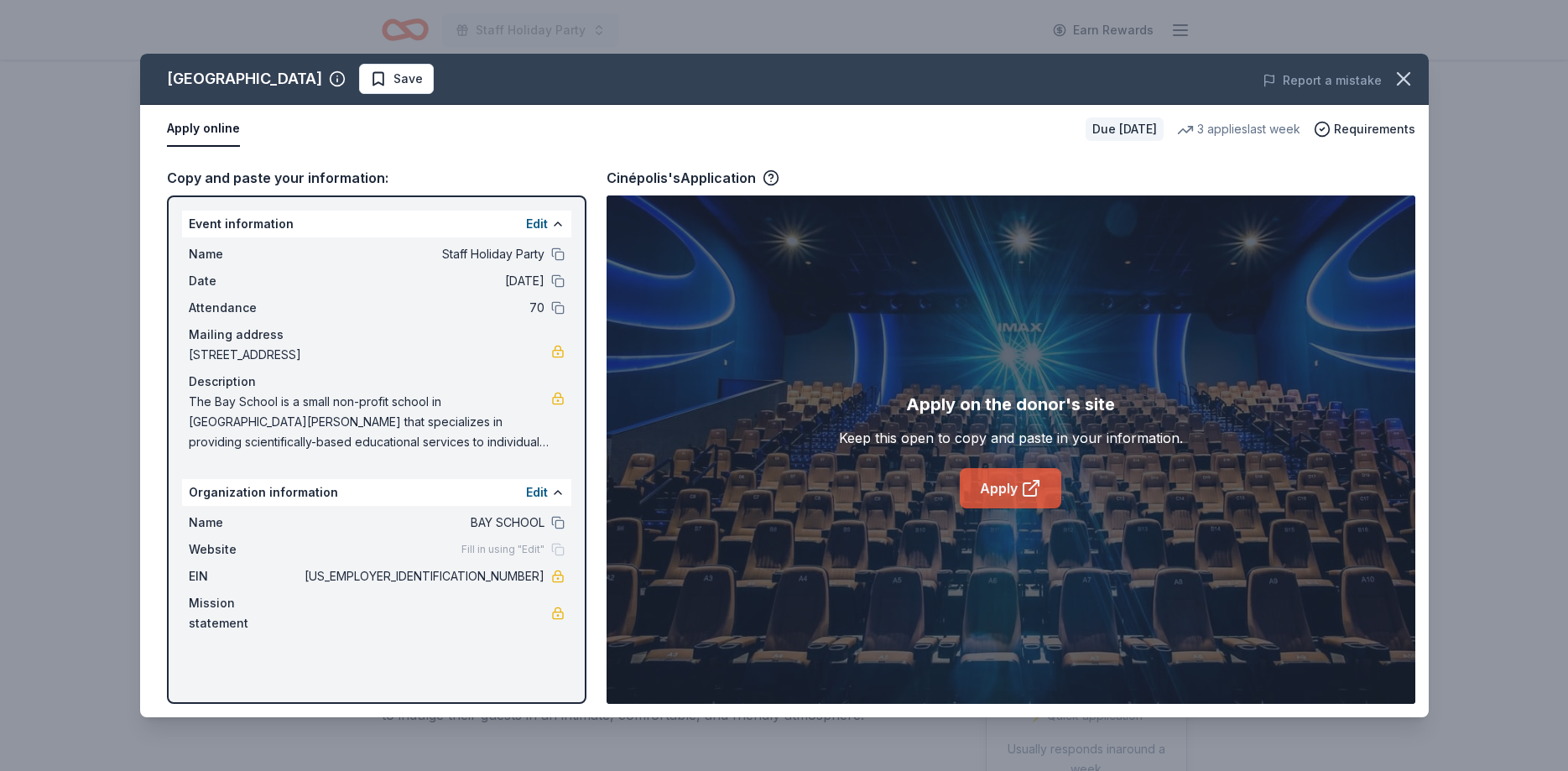
click at [1006, 481] on link "Apply" at bounding box center [1011, 488] width 102 height 40
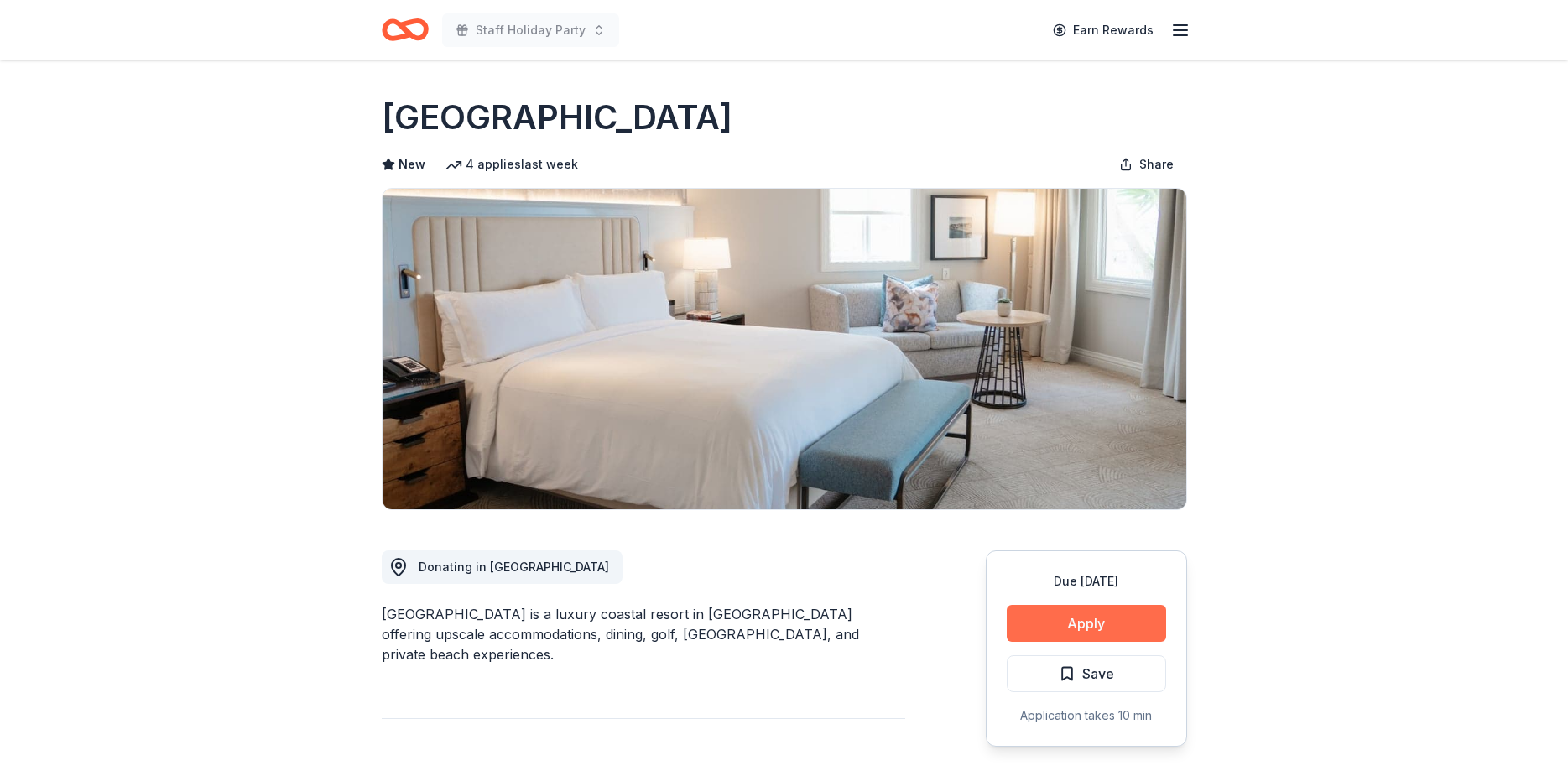
click at [1066, 622] on button "Apply" at bounding box center [1086, 623] width 159 height 37
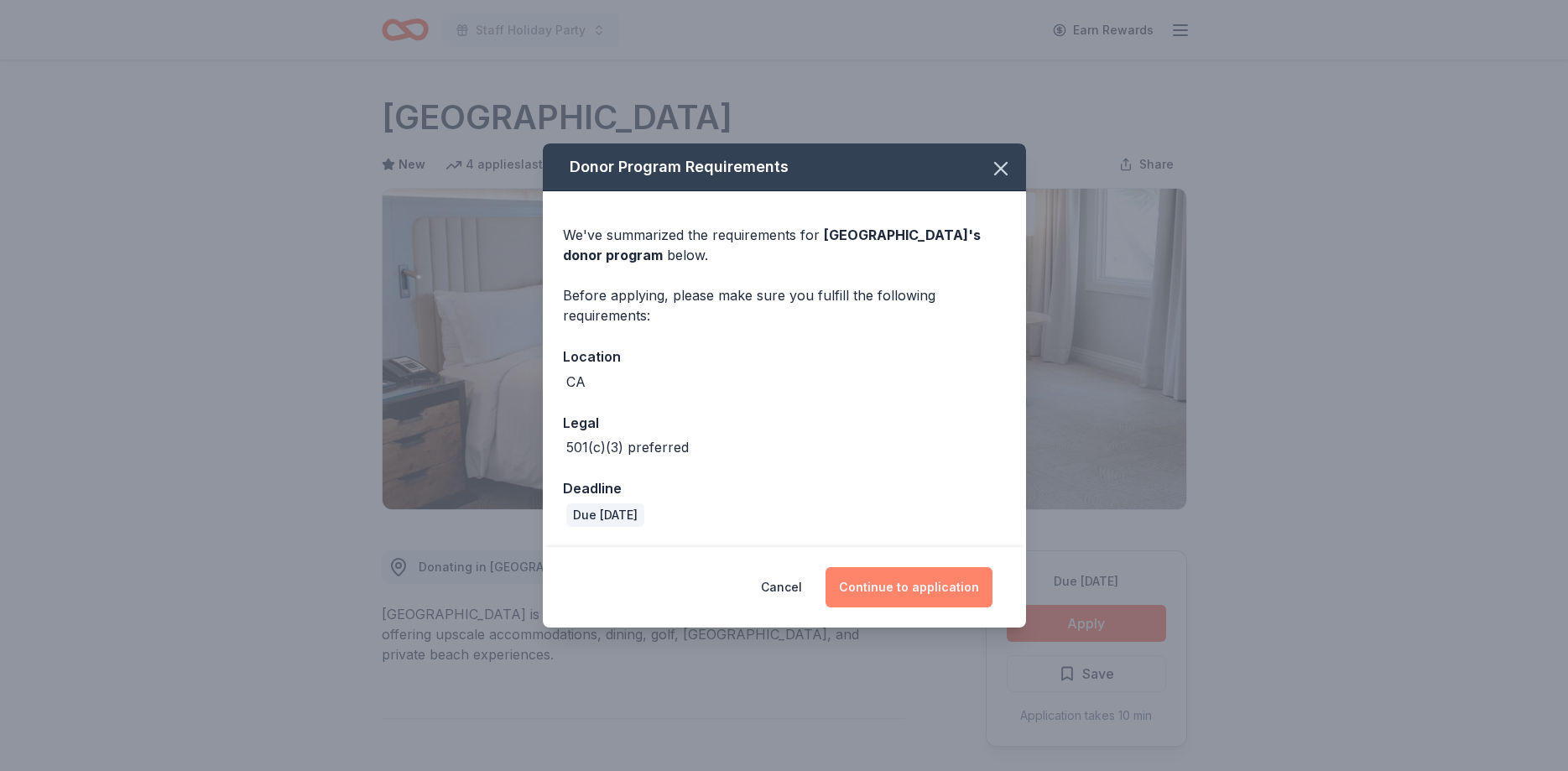
click at [945, 598] on button "Continue to application" at bounding box center [909, 588] width 167 height 40
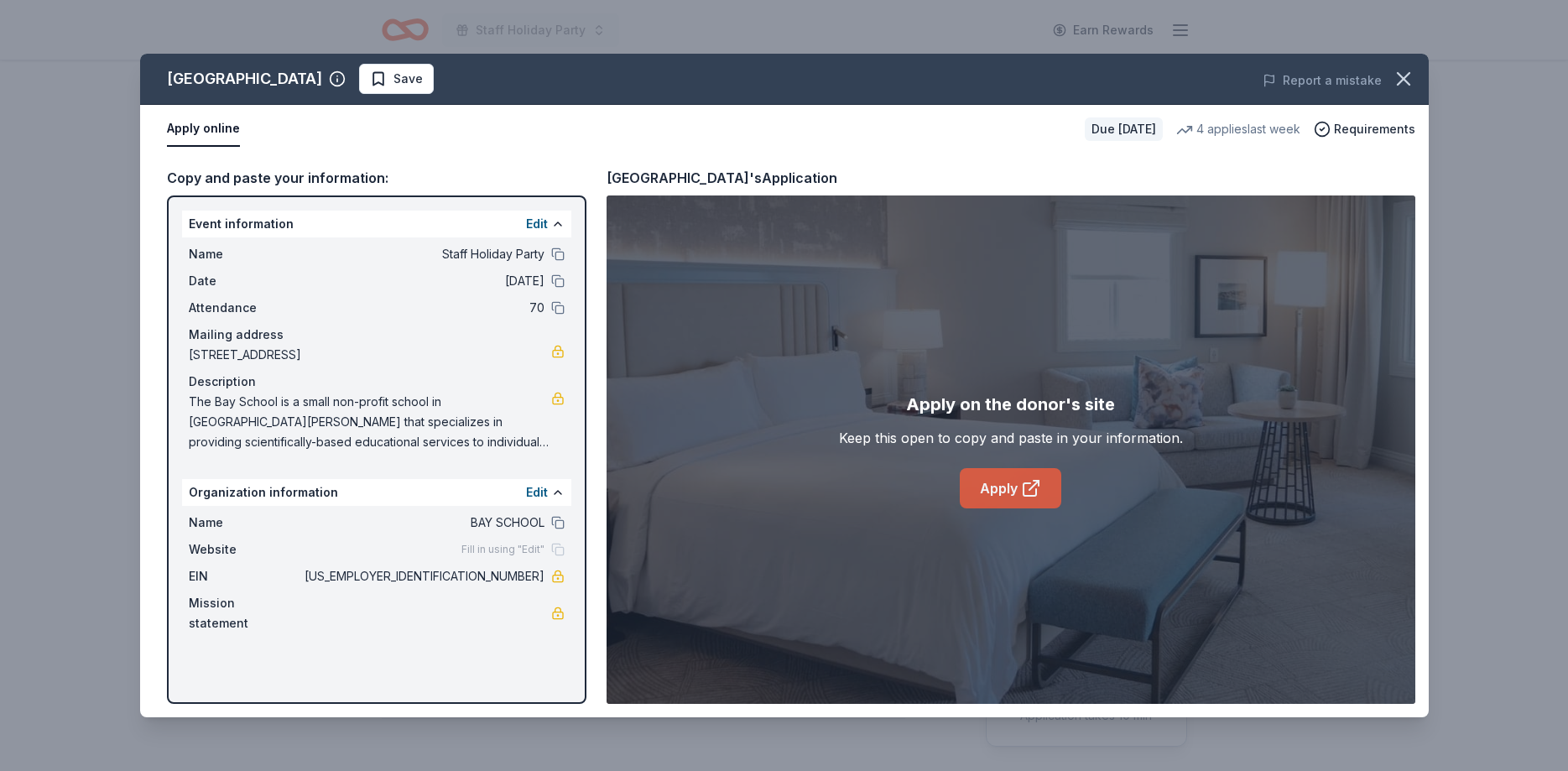
click at [1012, 497] on link "Apply" at bounding box center [1011, 488] width 102 height 40
